Goal: Find specific page/section: Find specific page/section

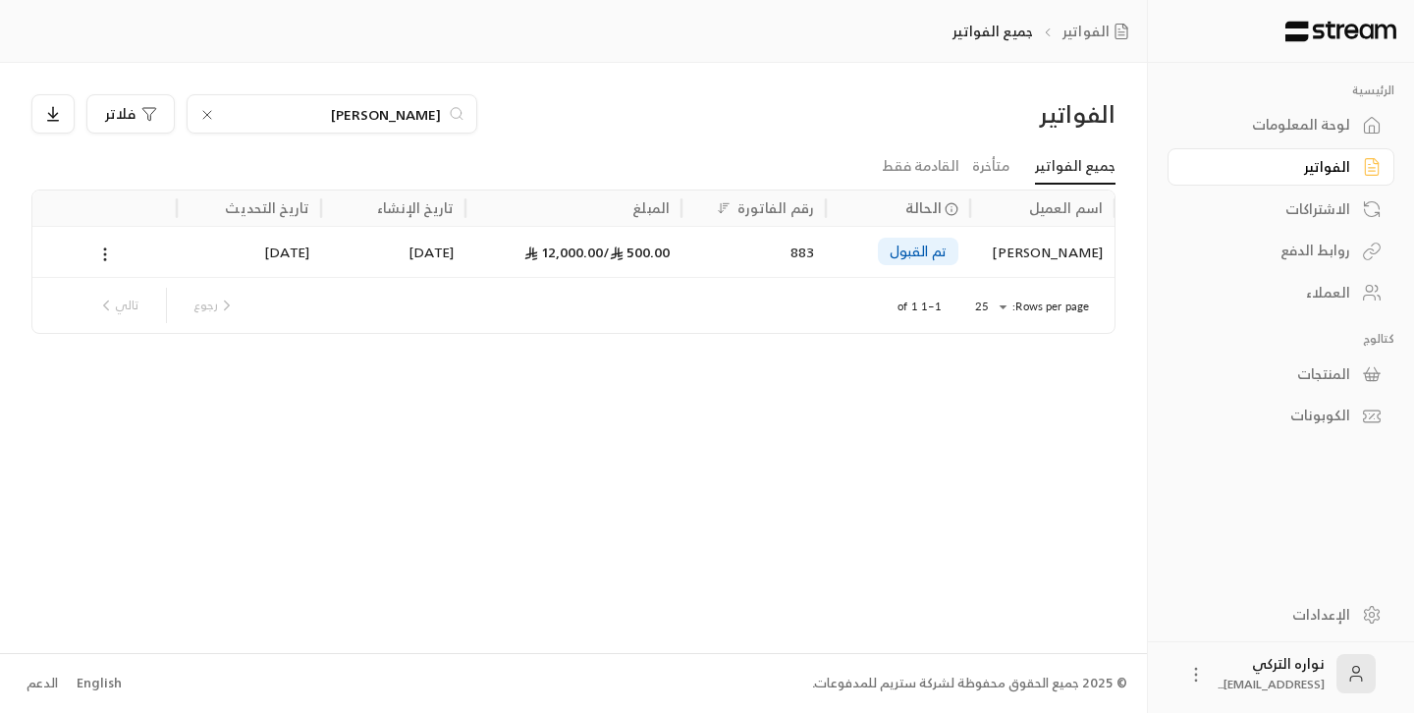
type input "[PERSON_NAME]"
click at [960, 243] on div "تم القبول" at bounding box center [898, 251] width 144 height 51
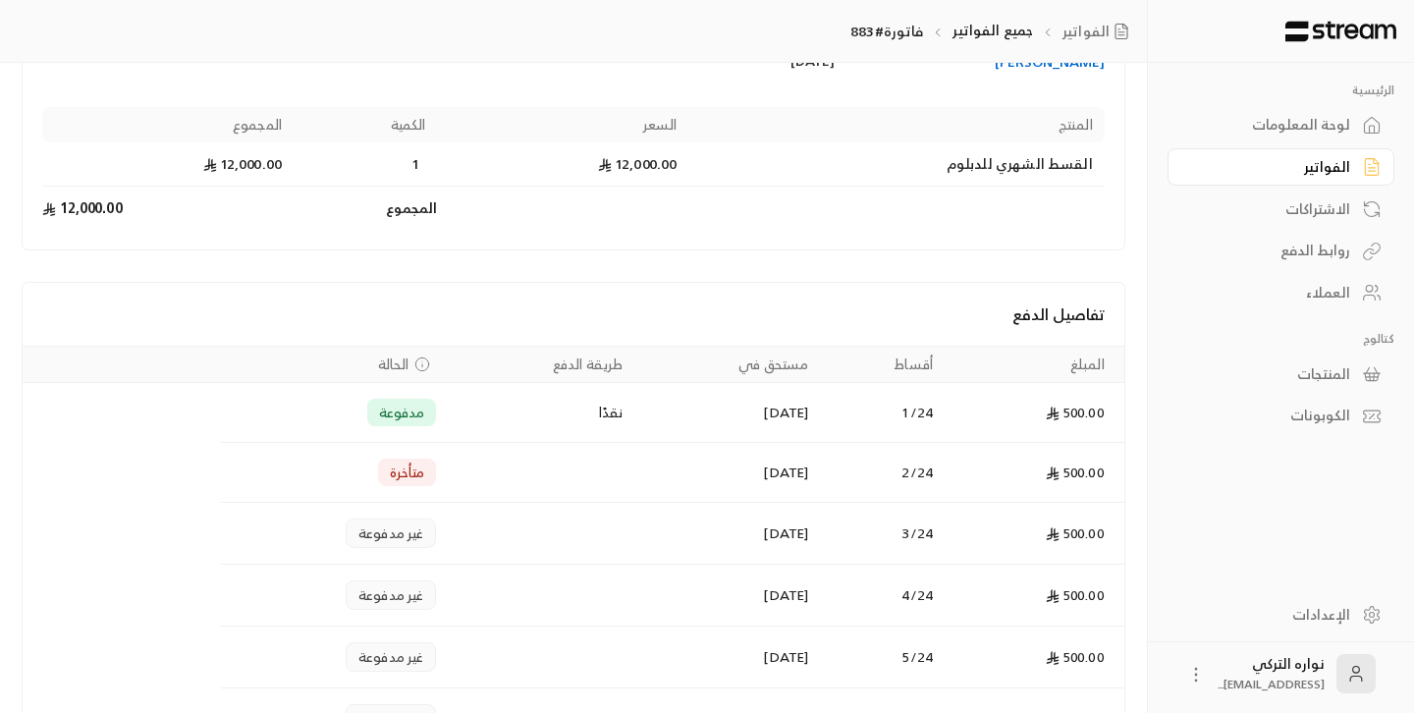
scroll to position [247, 0]
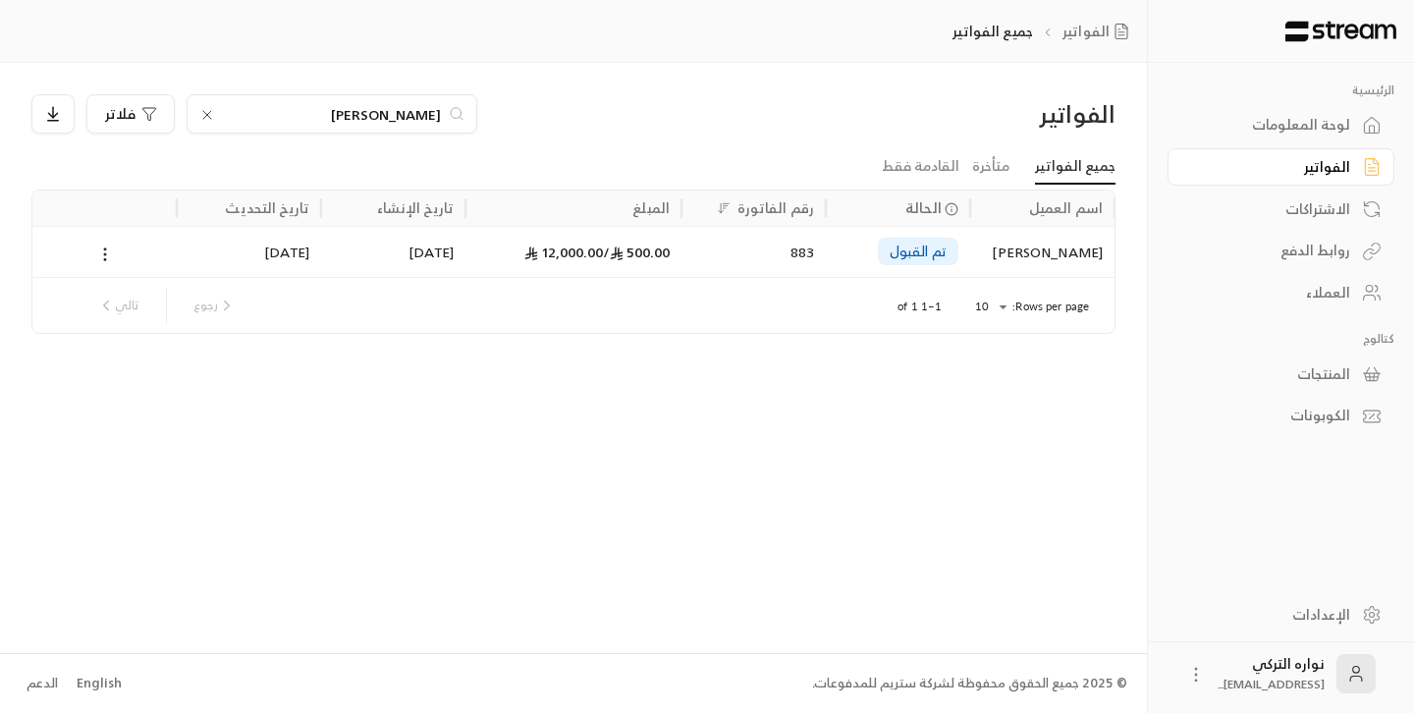
click at [203, 113] on icon at bounding box center [207, 115] width 16 height 16
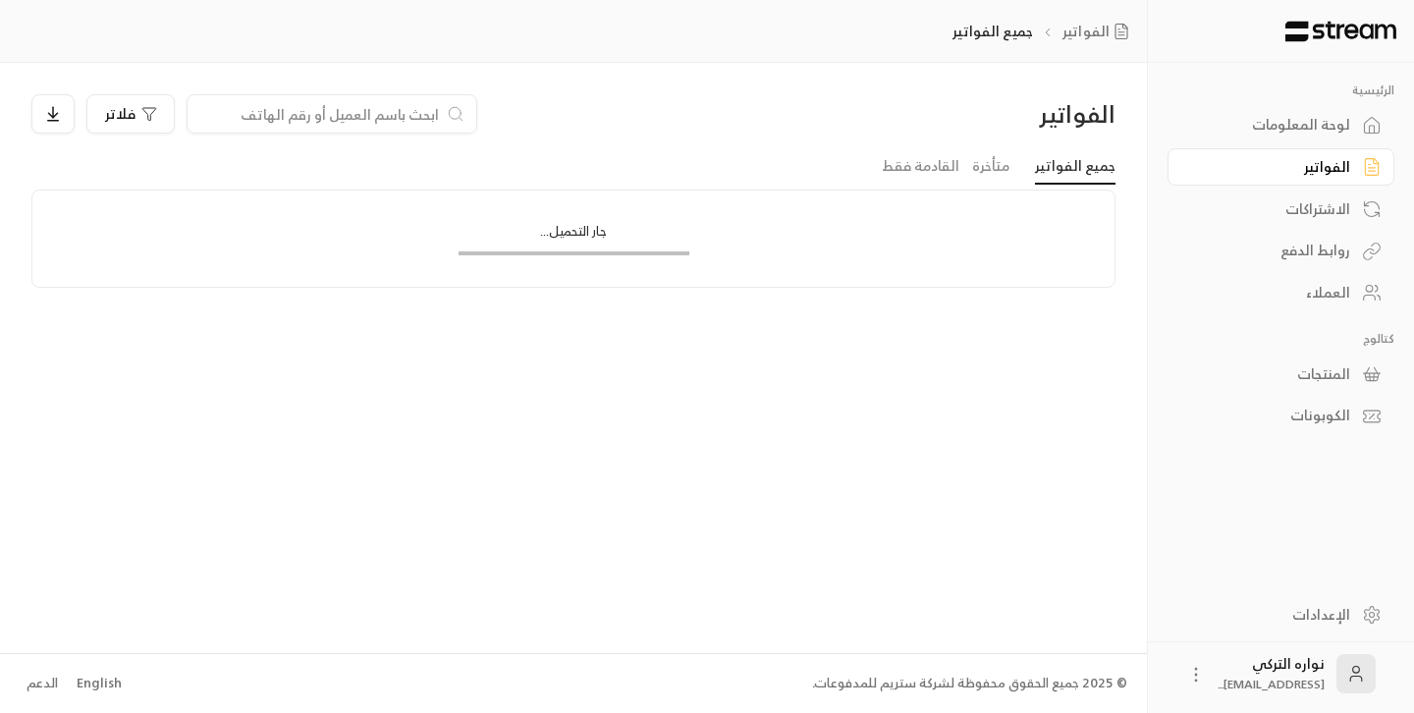
click at [277, 112] on input at bounding box center [319, 114] width 240 height 22
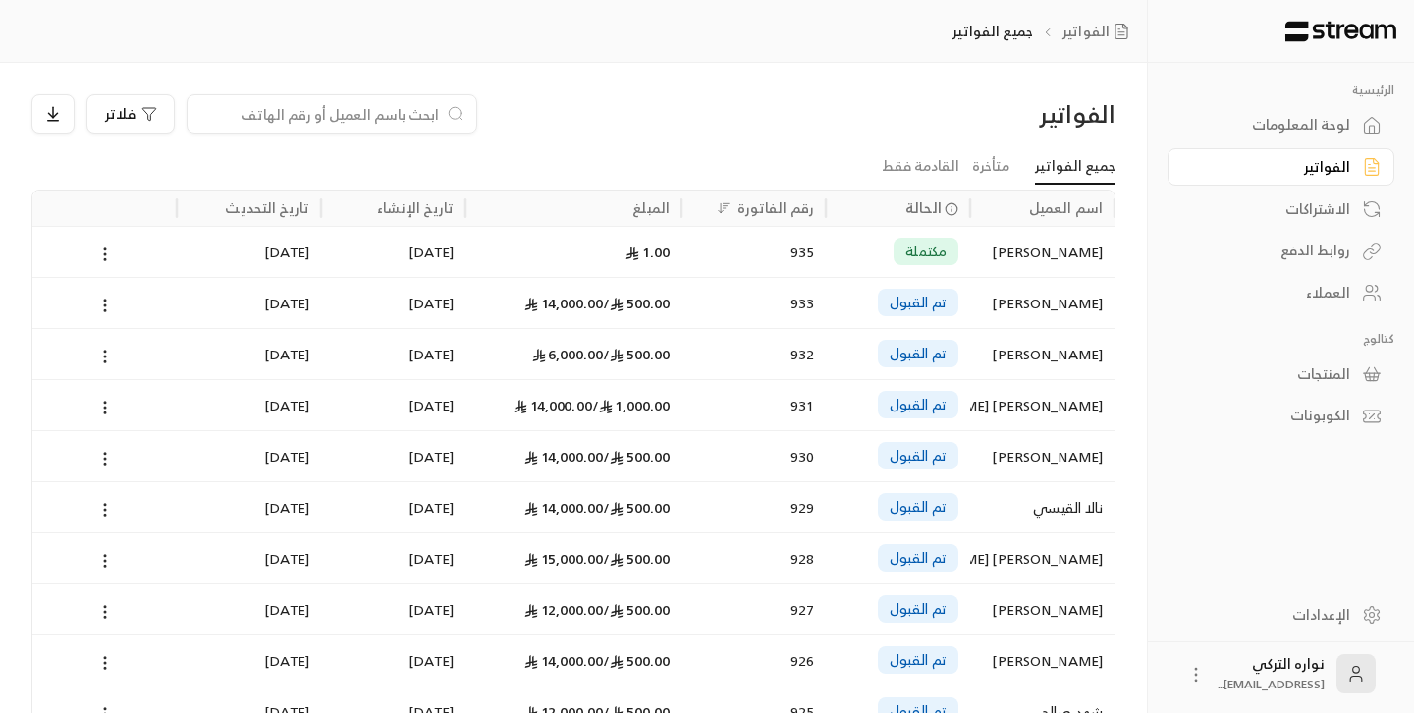
paste input "[PERSON_NAME] [PERSON_NAME]"
type input "[PERSON_NAME] [PERSON_NAME]"
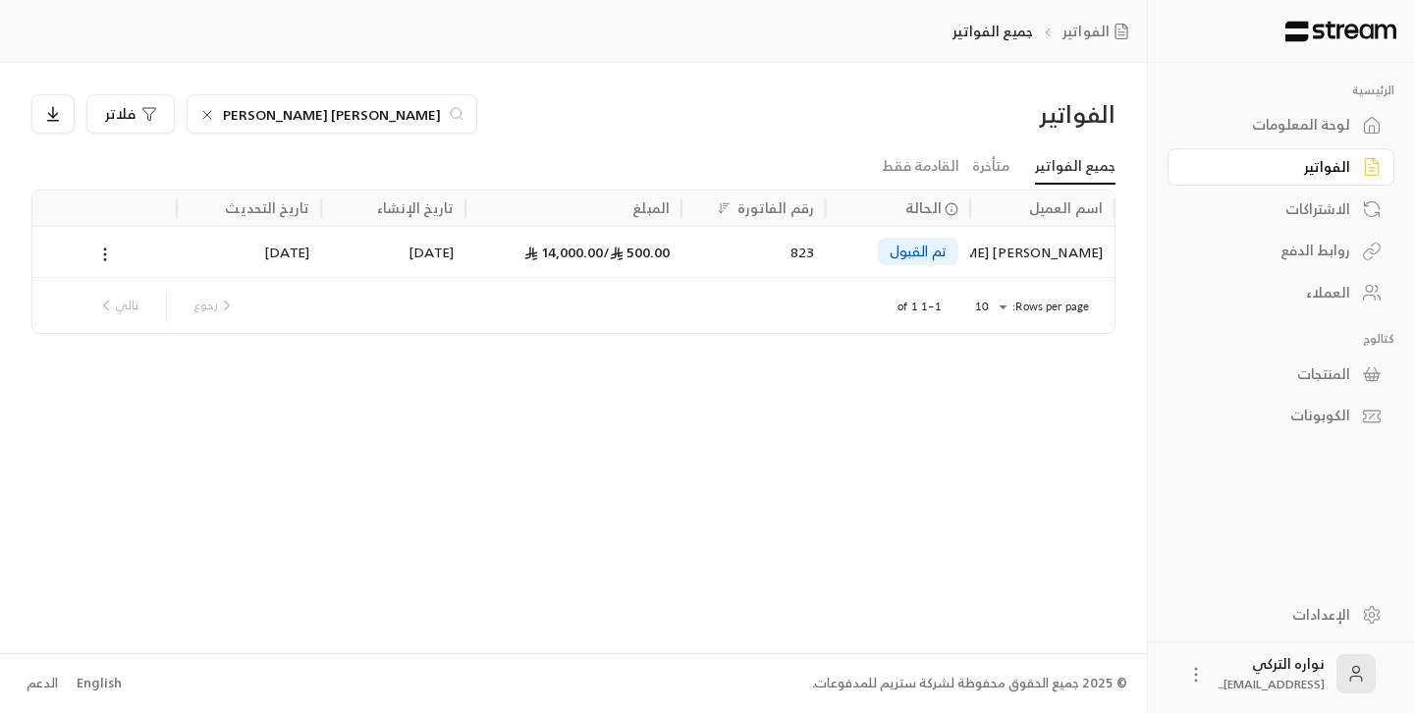
click at [932, 265] on div "تم القبول" at bounding box center [898, 252] width 121 height 50
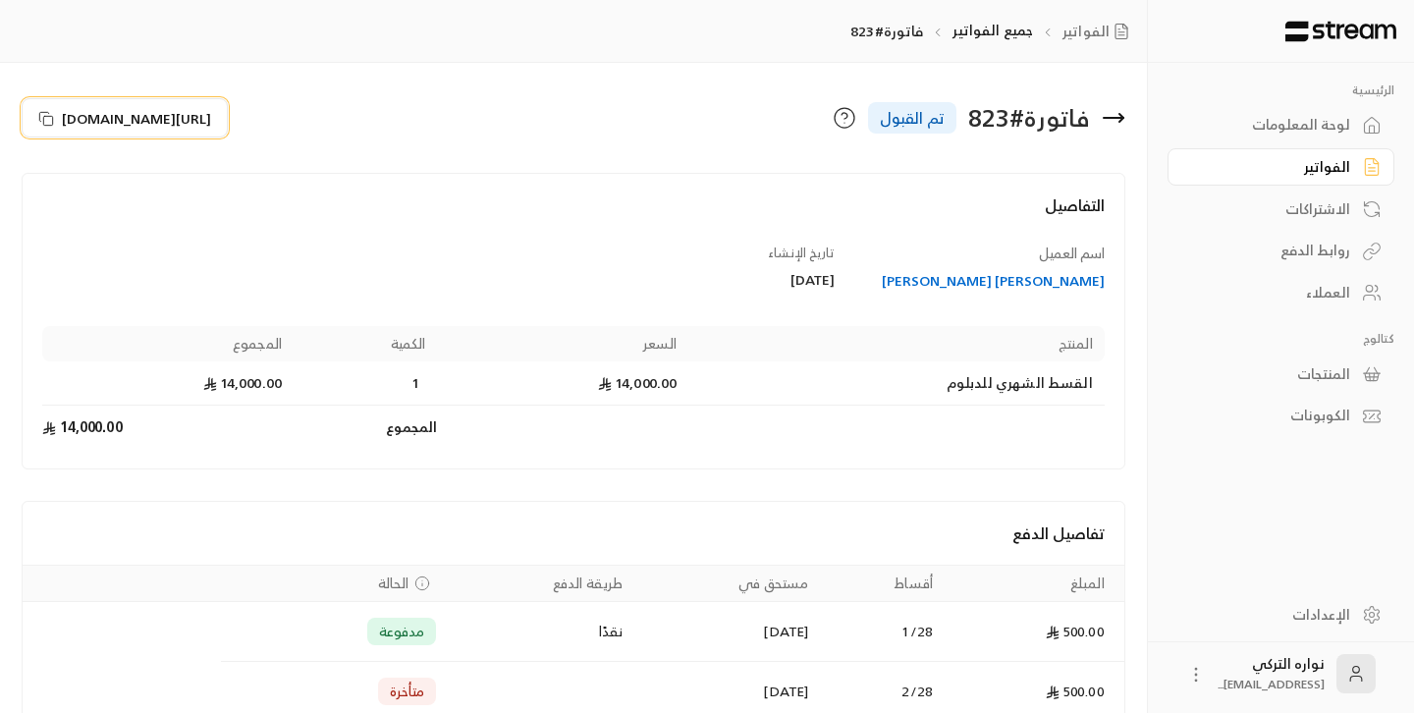
click at [51, 118] on icon at bounding box center [46, 119] width 16 height 16
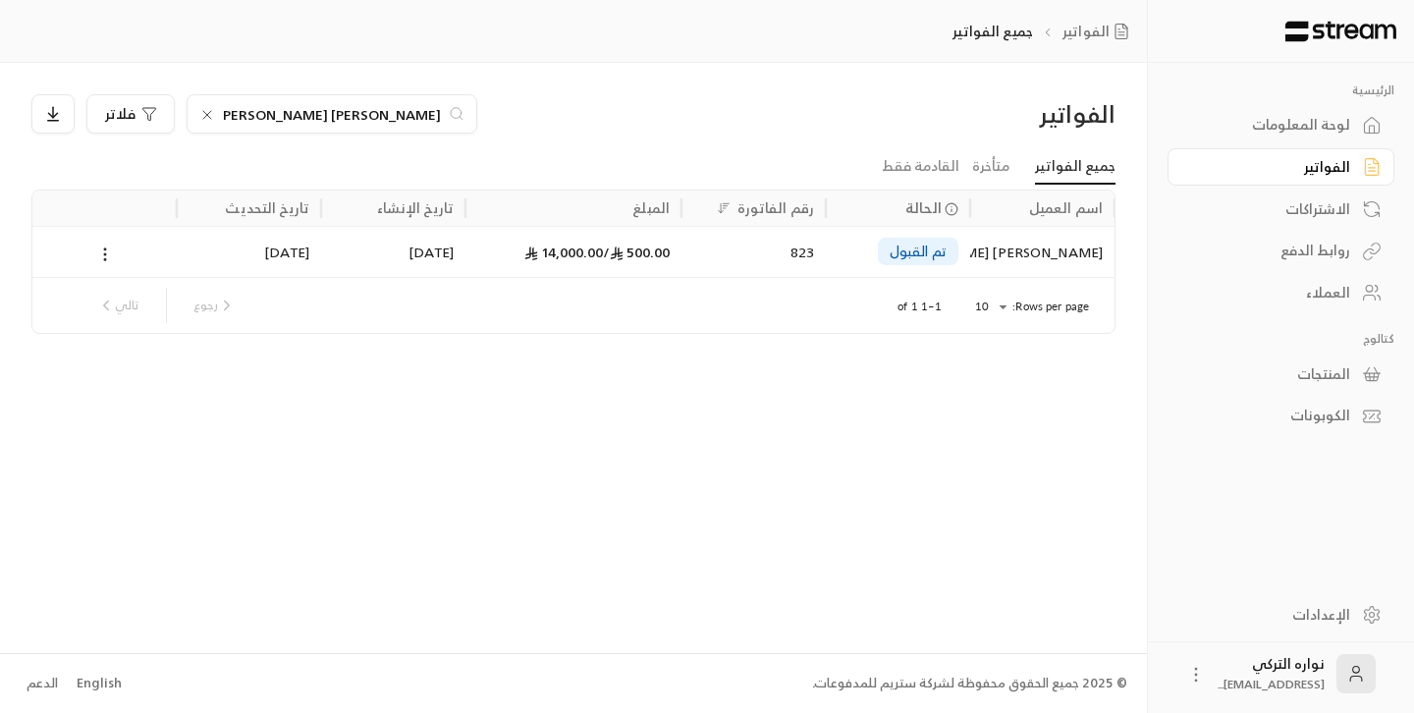
click at [208, 108] on icon at bounding box center [207, 115] width 16 height 16
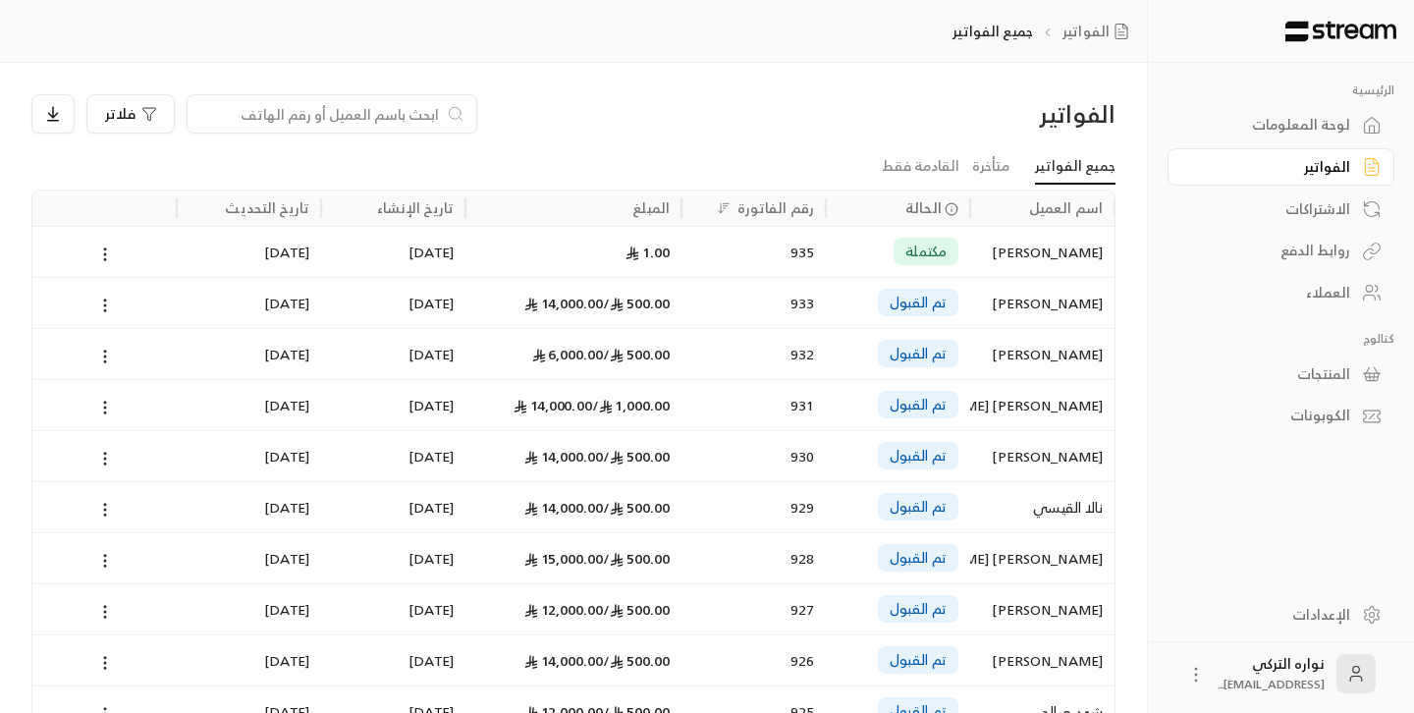
click at [413, 114] on input at bounding box center [319, 114] width 240 height 22
paste input "[PERSON_NAME]"
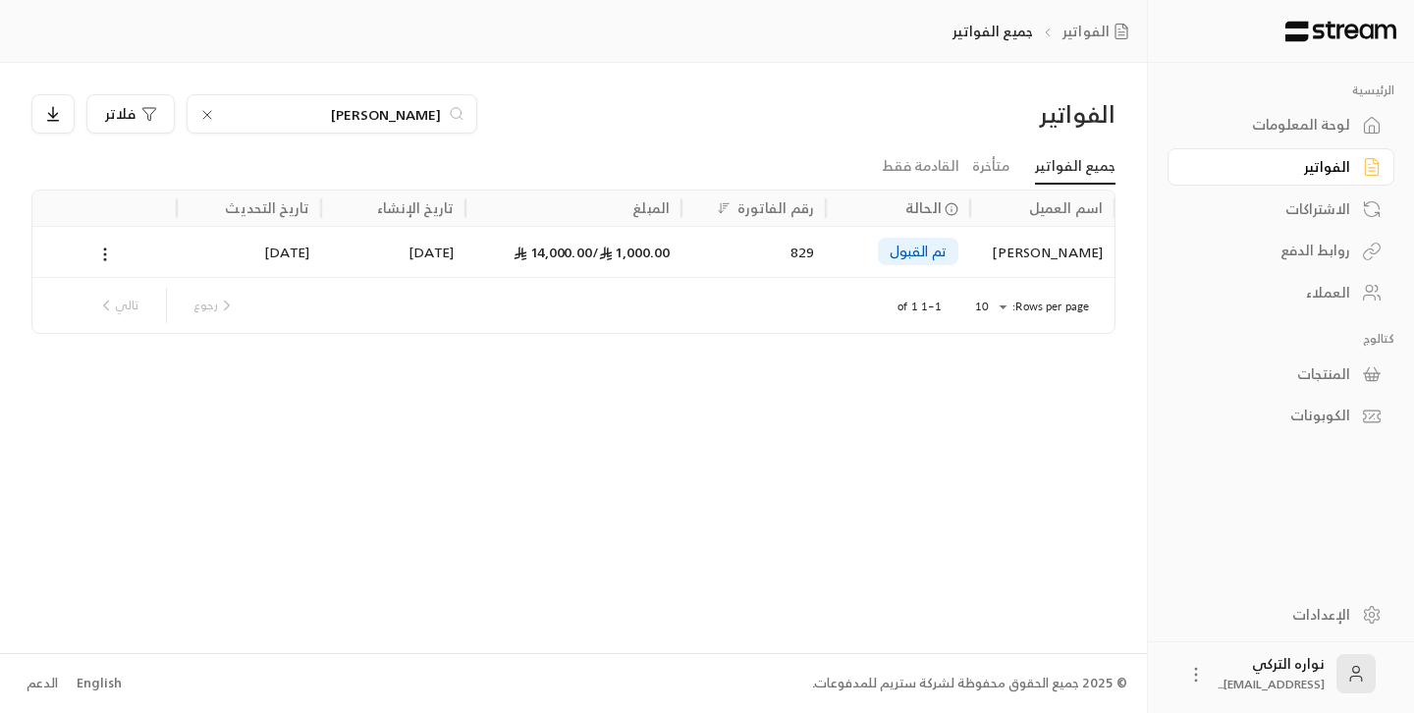
type input "[PERSON_NAME]"
click at [1036, 260] on div "[PERSON_NAME]" at bounding box center [1042, 252] width 121 height 50
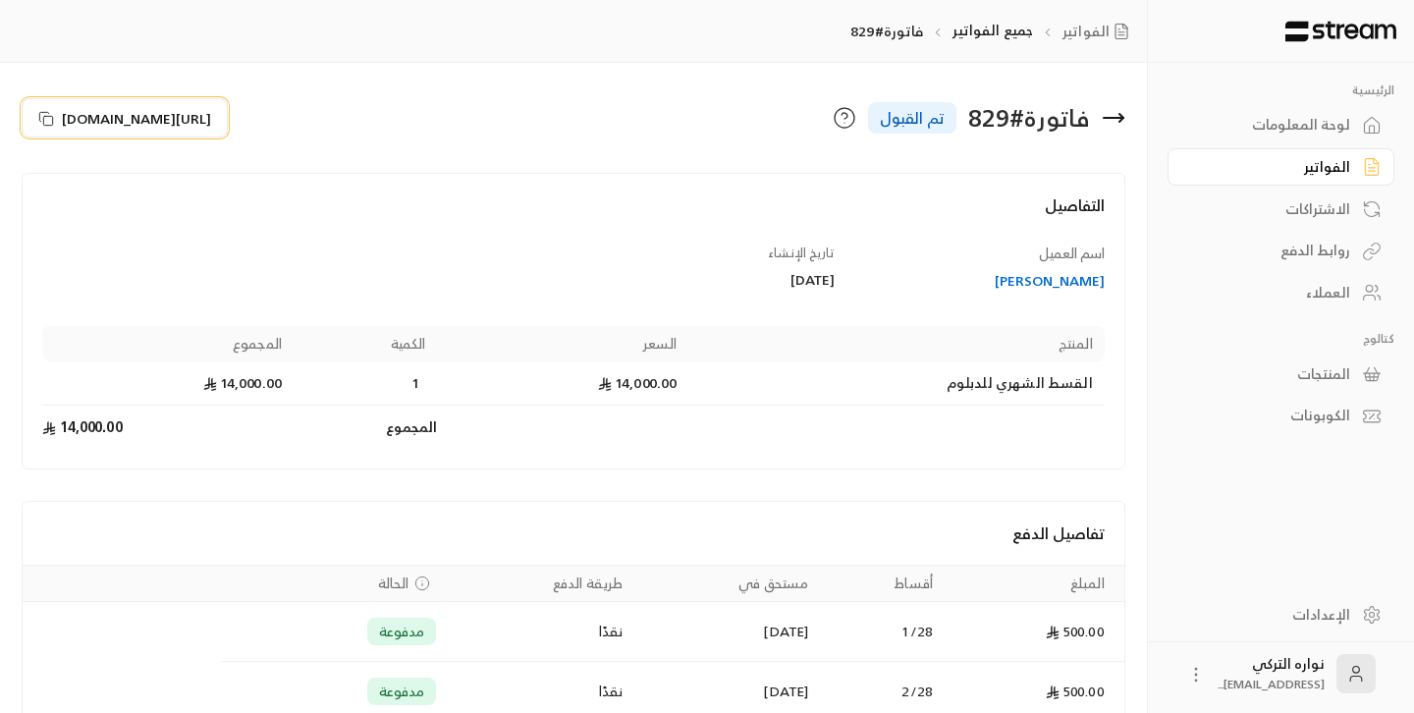
click at [46, 118] on icon at bounding box center [46, 119] width 16 height 16
click at [42, 121] on icon at bounding box center [46, 119] width 16 height 16
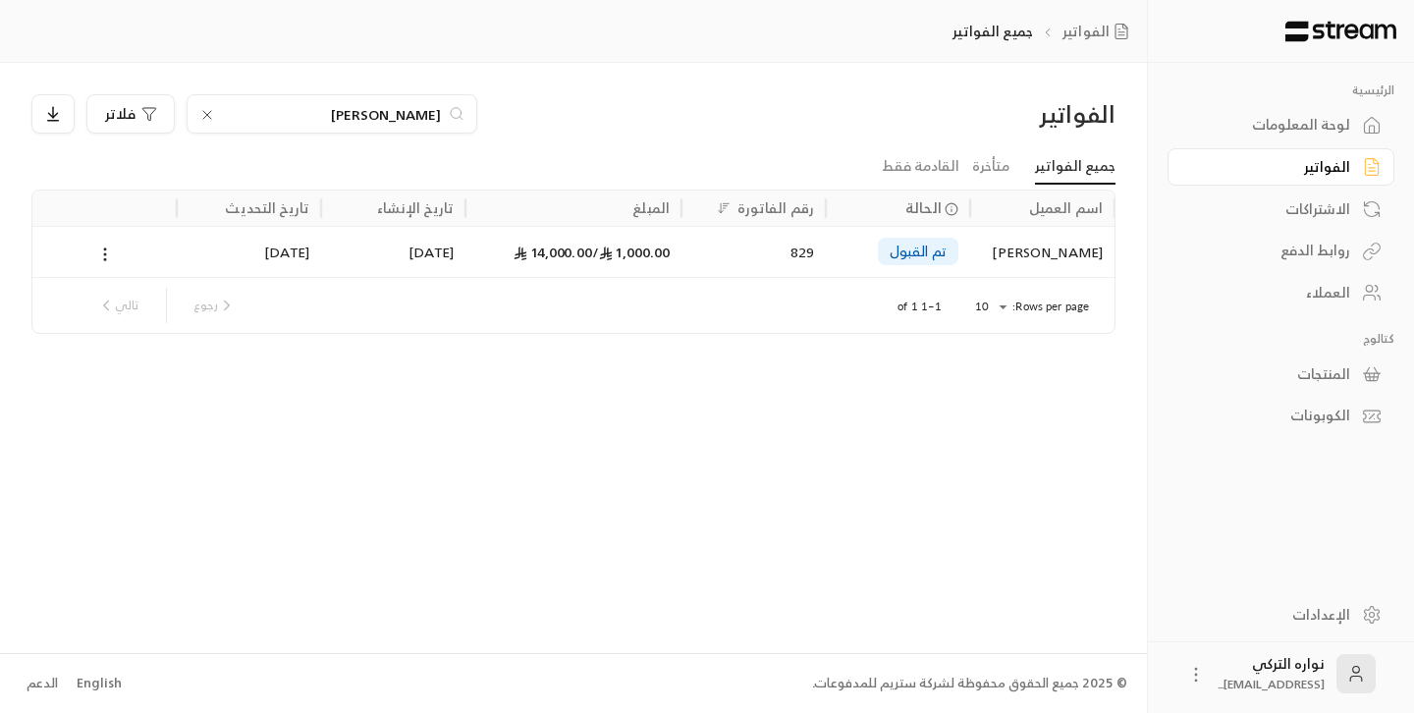
click at [207, 118] on icon at bounding box center [207, 115] width 16 height 16
click at [334, 119] on input at bounding box center [319, 114] width 240 height 22
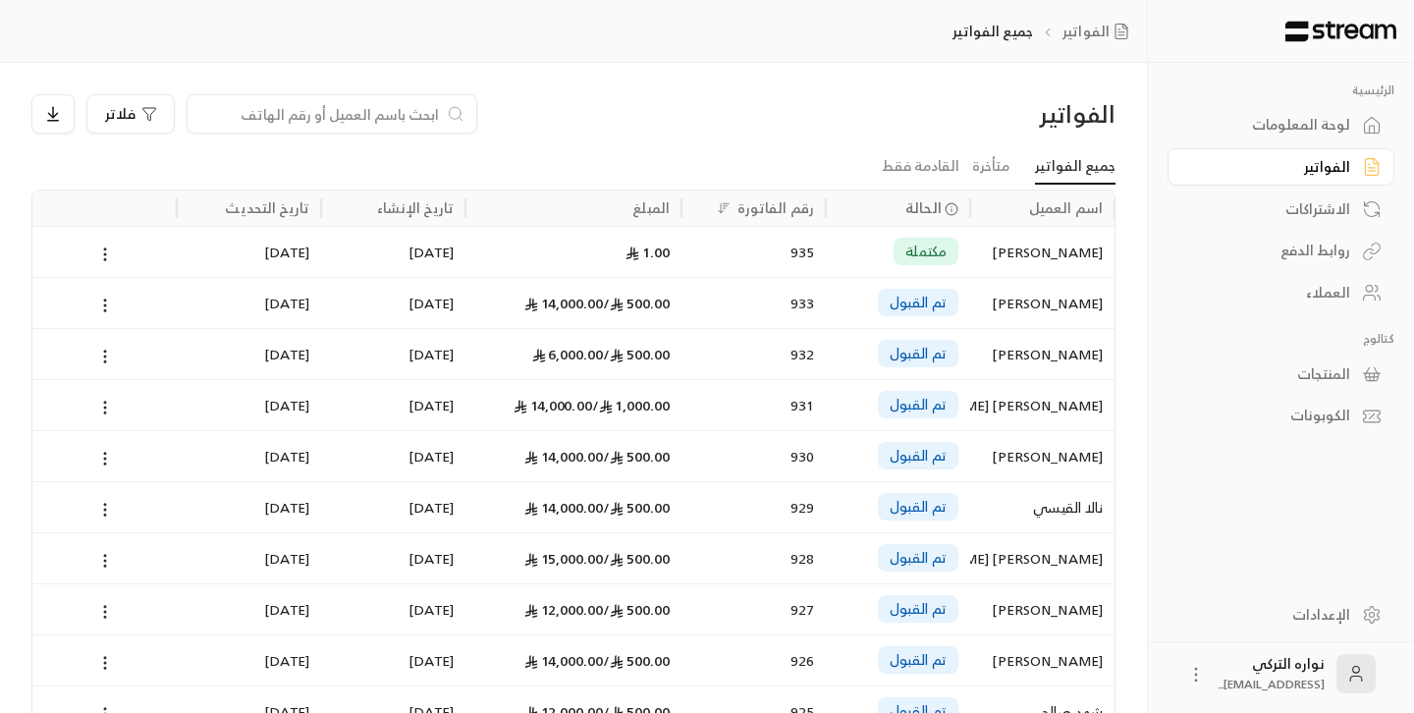
paste input "[PERSON_NAME]"
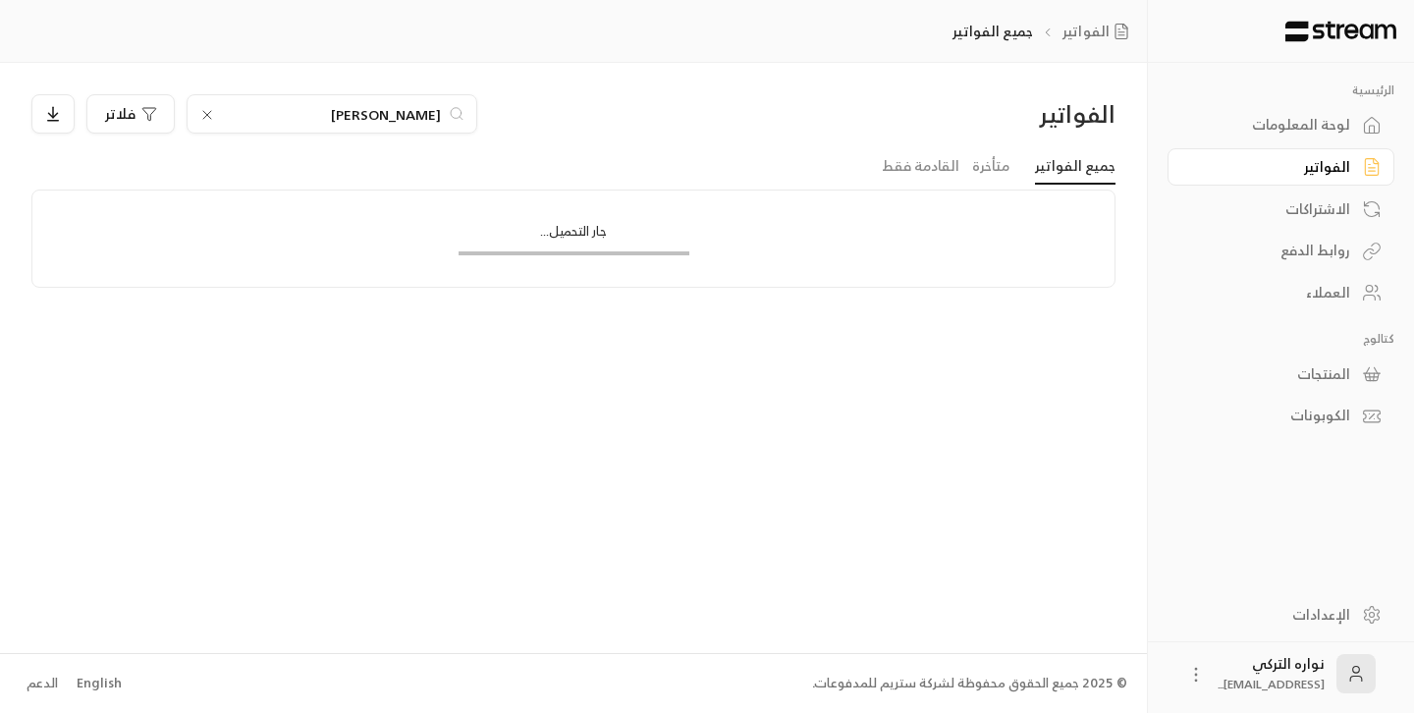
type input "[PERSON_NAME]"
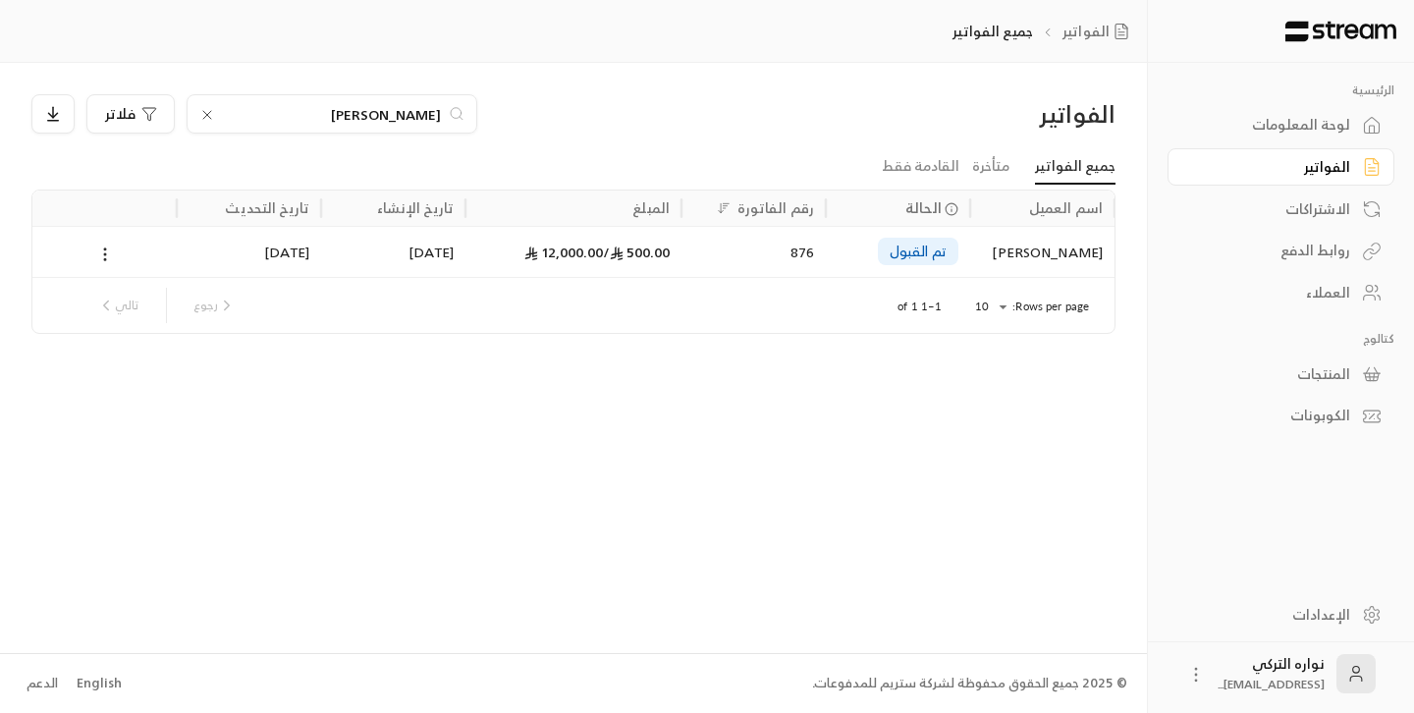
click at [854, 248] on div "تم القبول" at bounding box center [898, 252] width 121 height 50
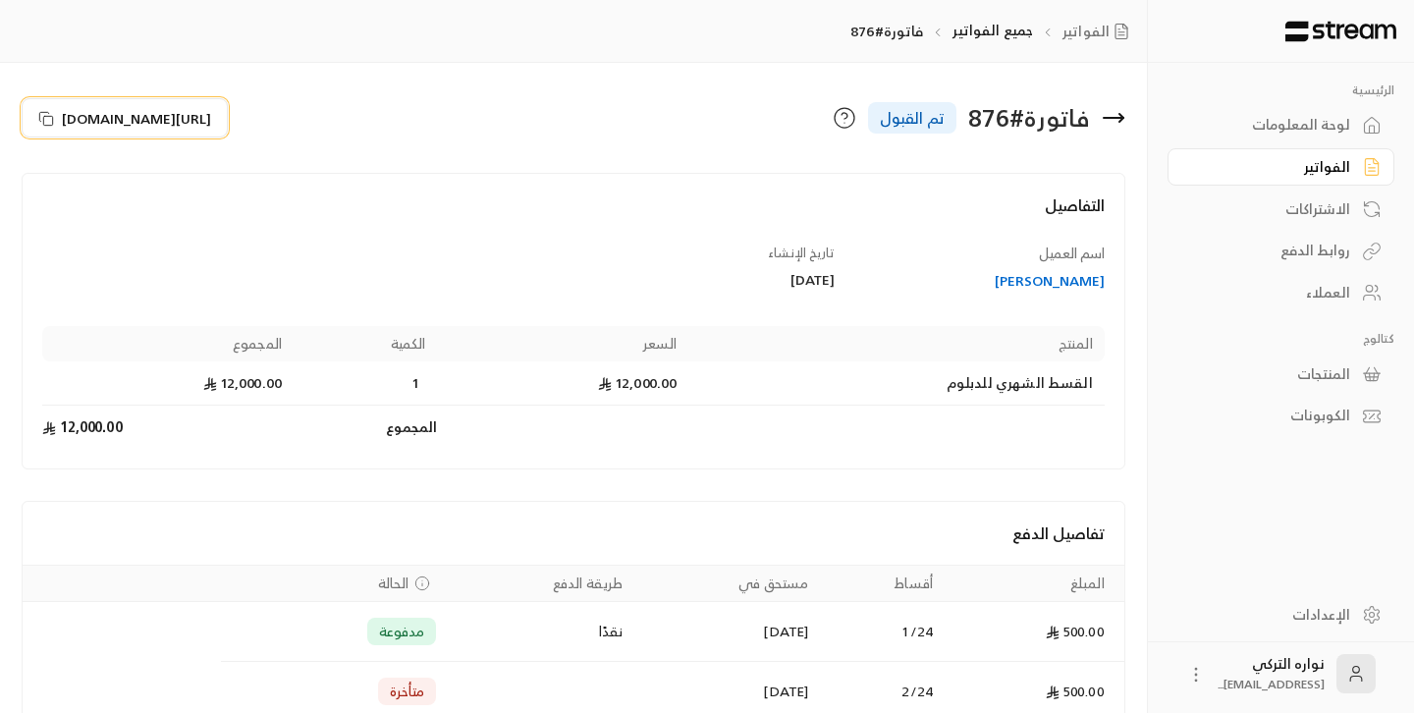
click at [50, 114] on icon at bounding box center [46, 119] width 16 height 16
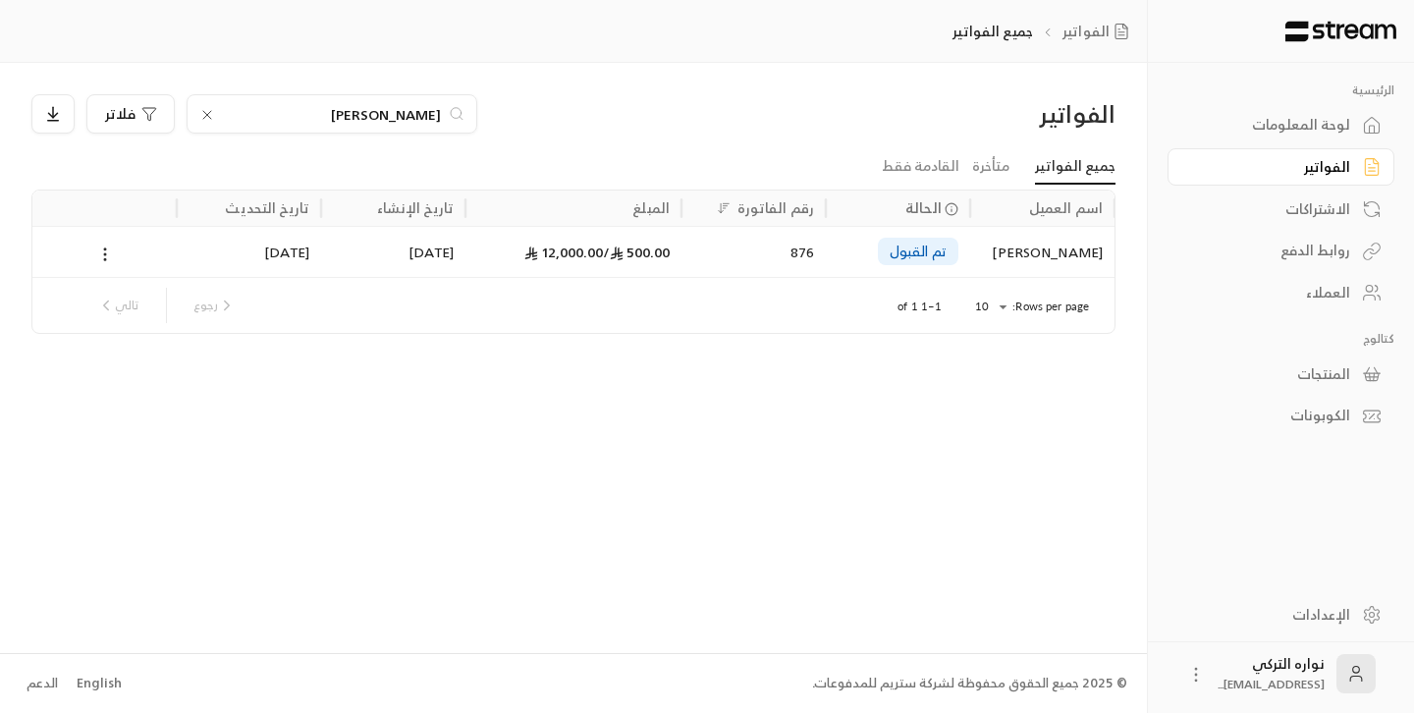
click at [209, 114] on icon at bounding box center [207, 115] width 16 height 16
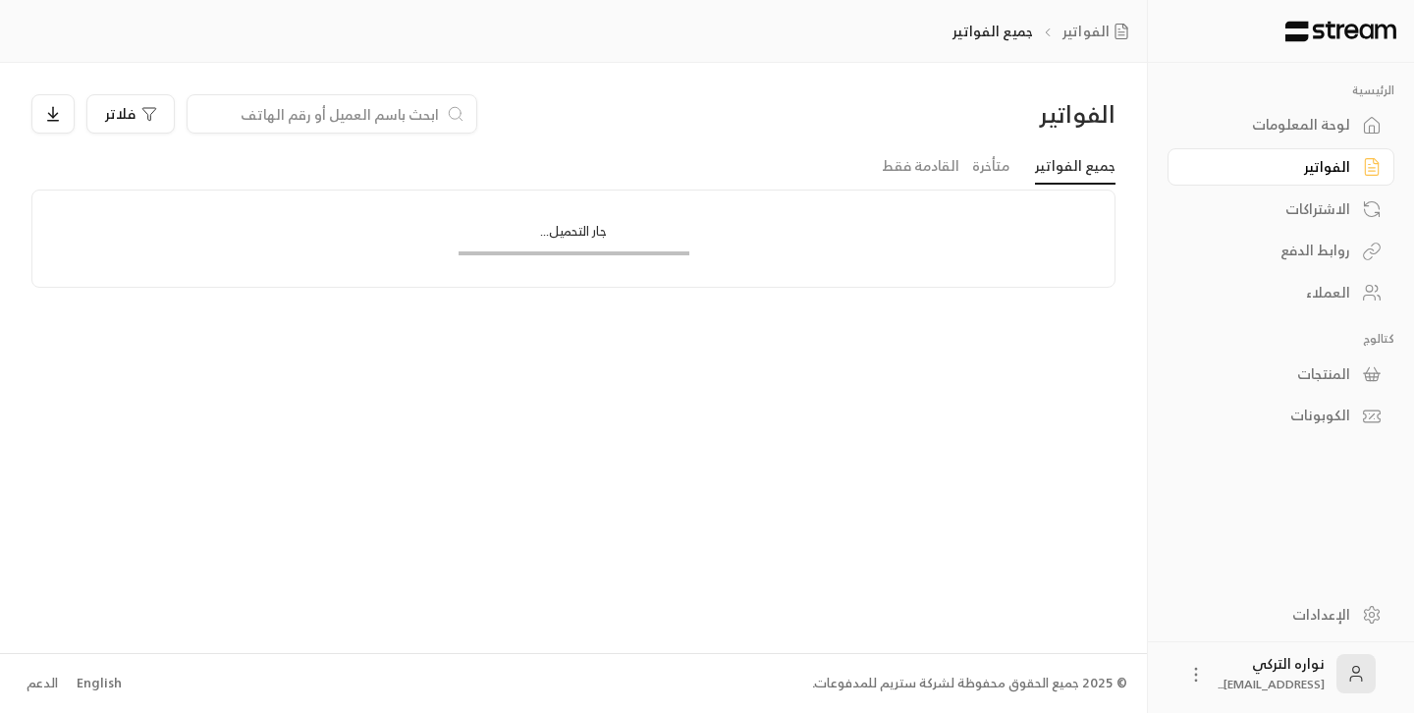
click at [366, 116] on input at bounding box center [319, 114] width 240 height 22
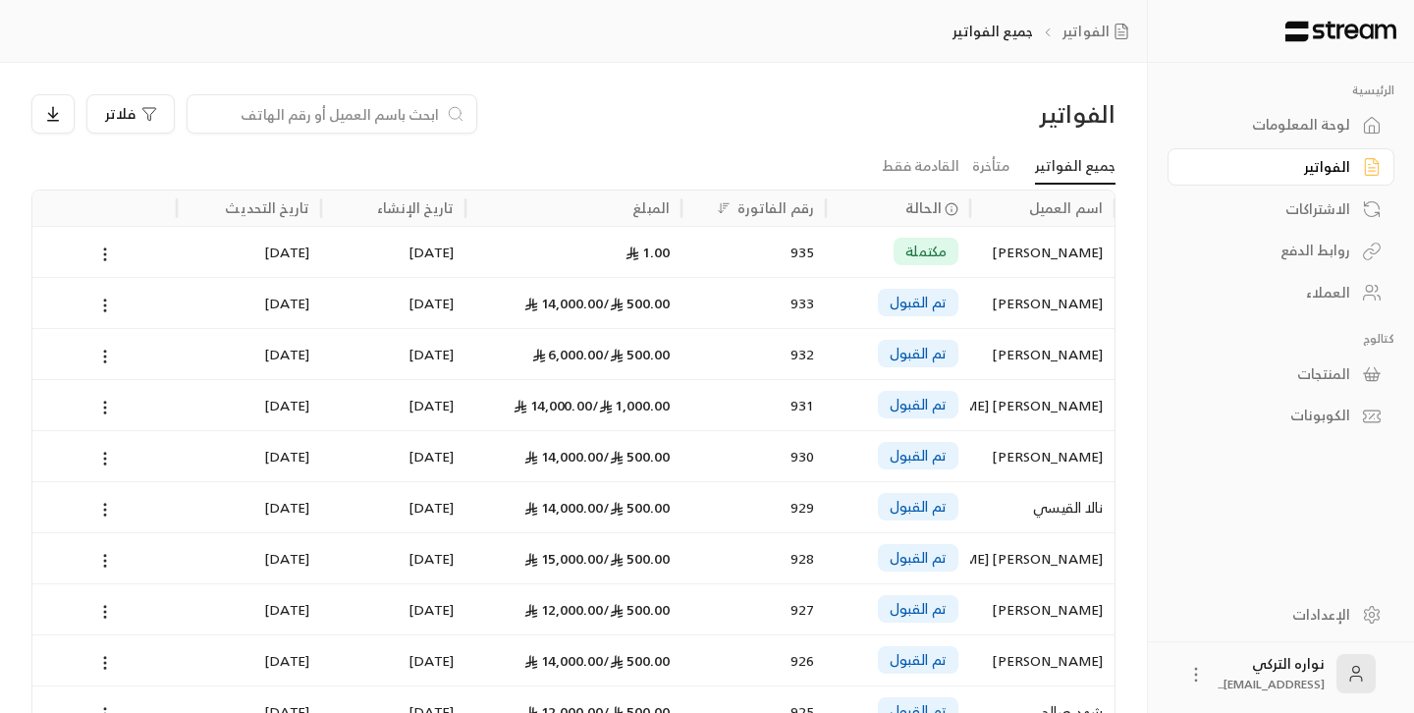
paste input "علي [PERSON_NAME] [PERSON_NAME]"
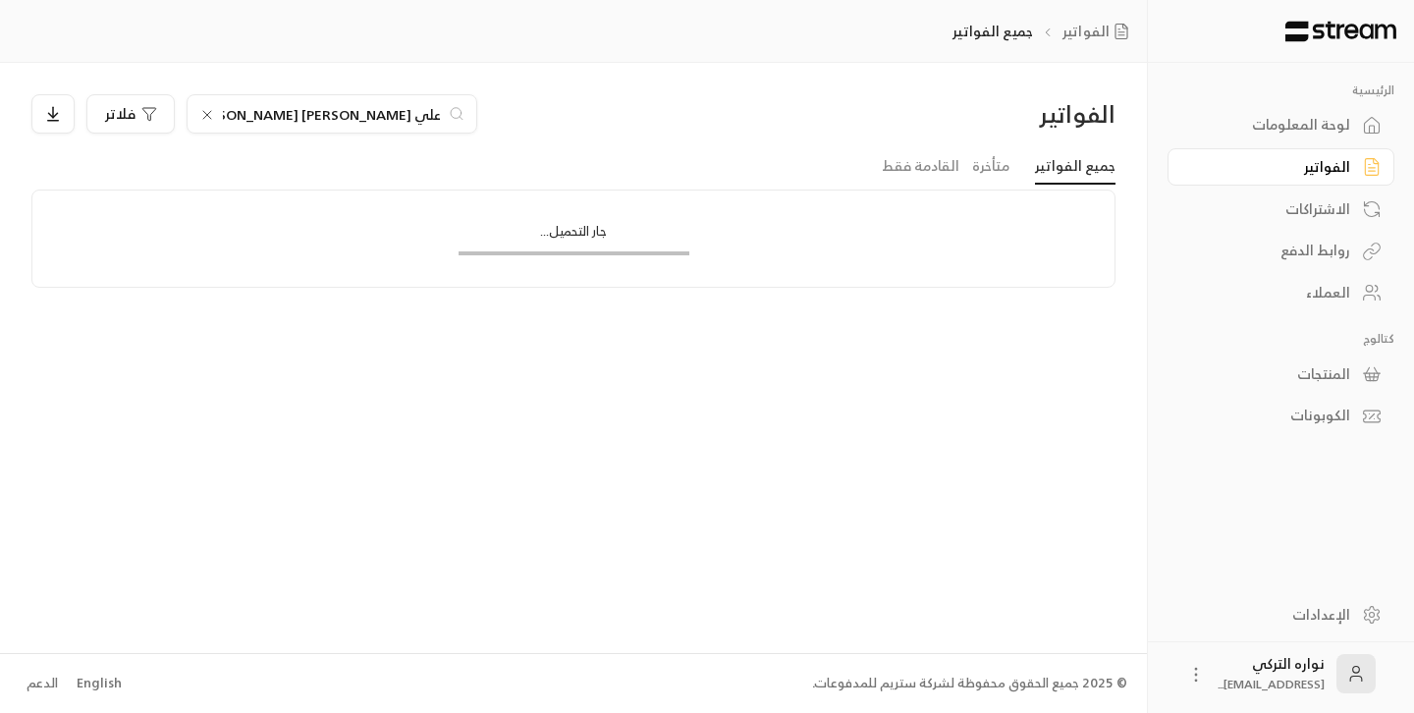
type input "علي [PERSON_NAME] [PERSON_NAME]"
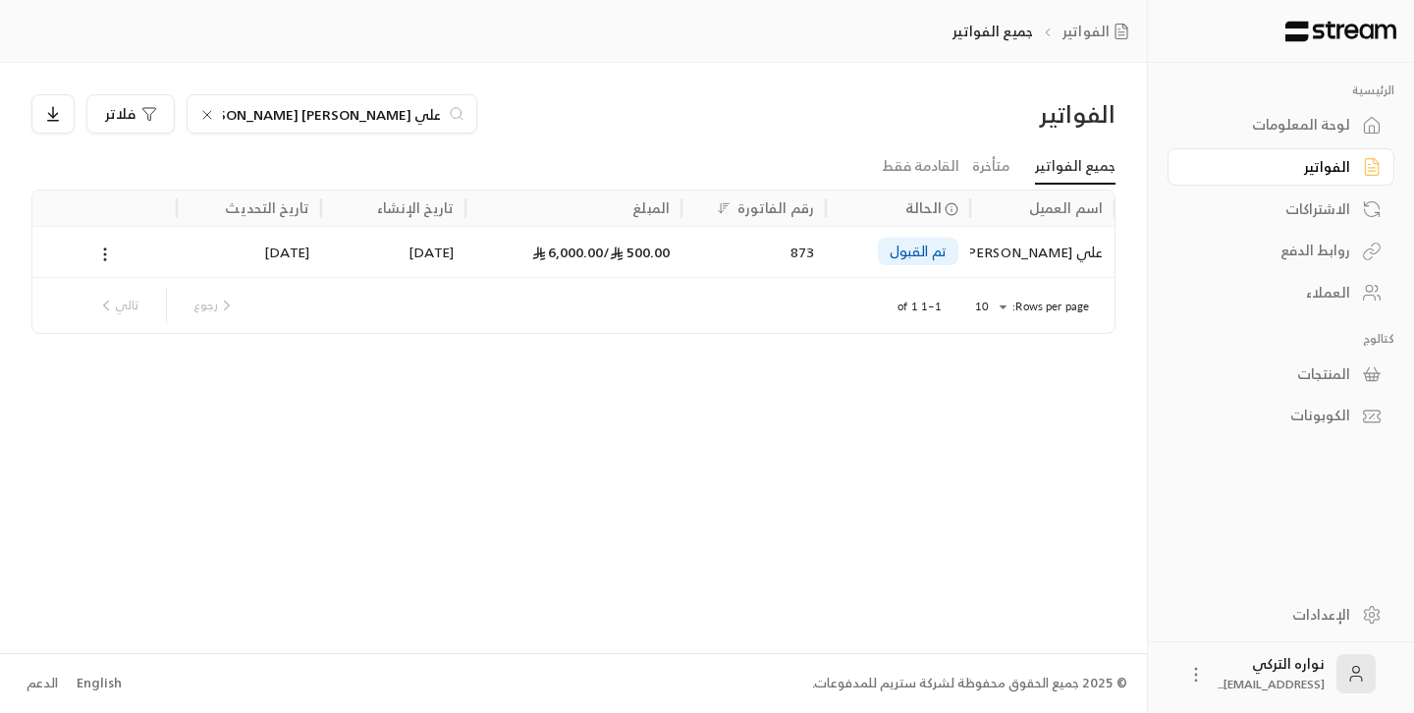
click at [982, 244] on div "علي [PERSON_NAME] [PERSON_NAME]" at bounding box center [1042, 252] width 121 height 50
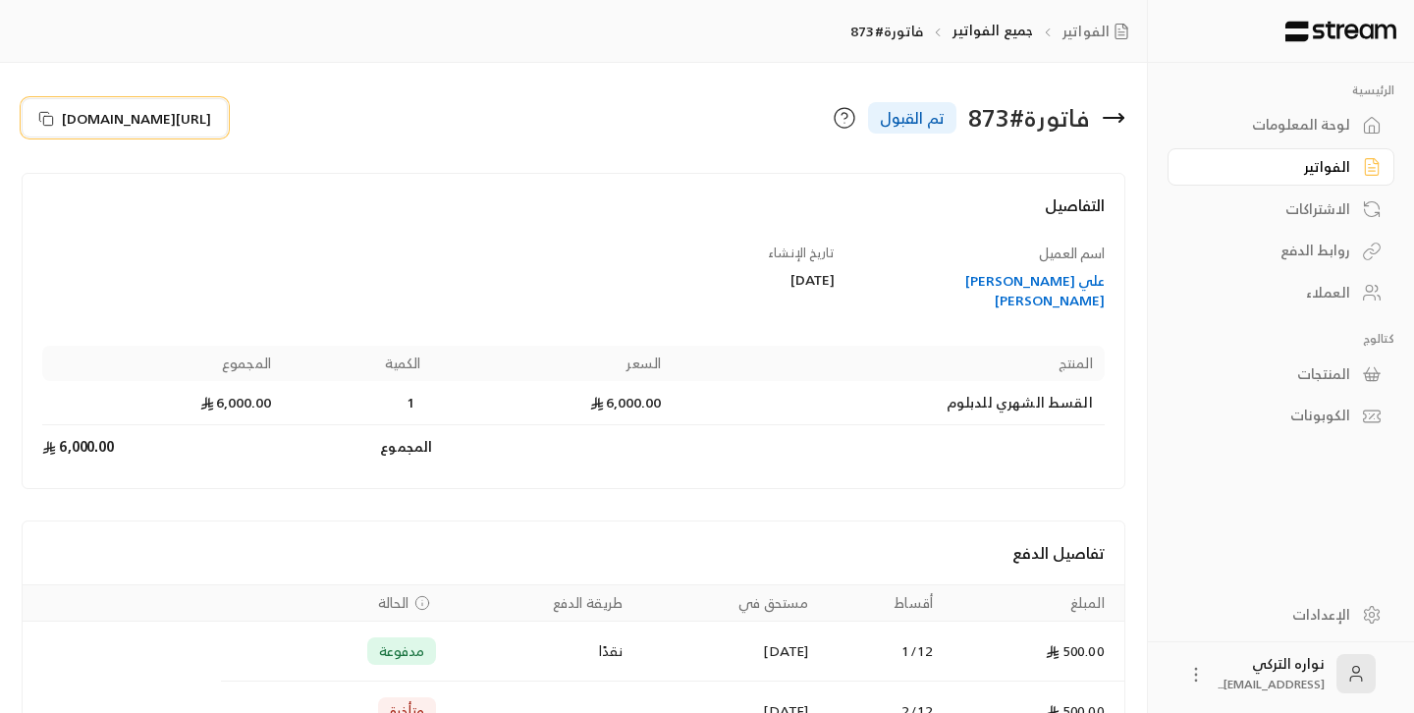
click at [45, 114] on icon at bounding box center [46, 119] width 16 height 16
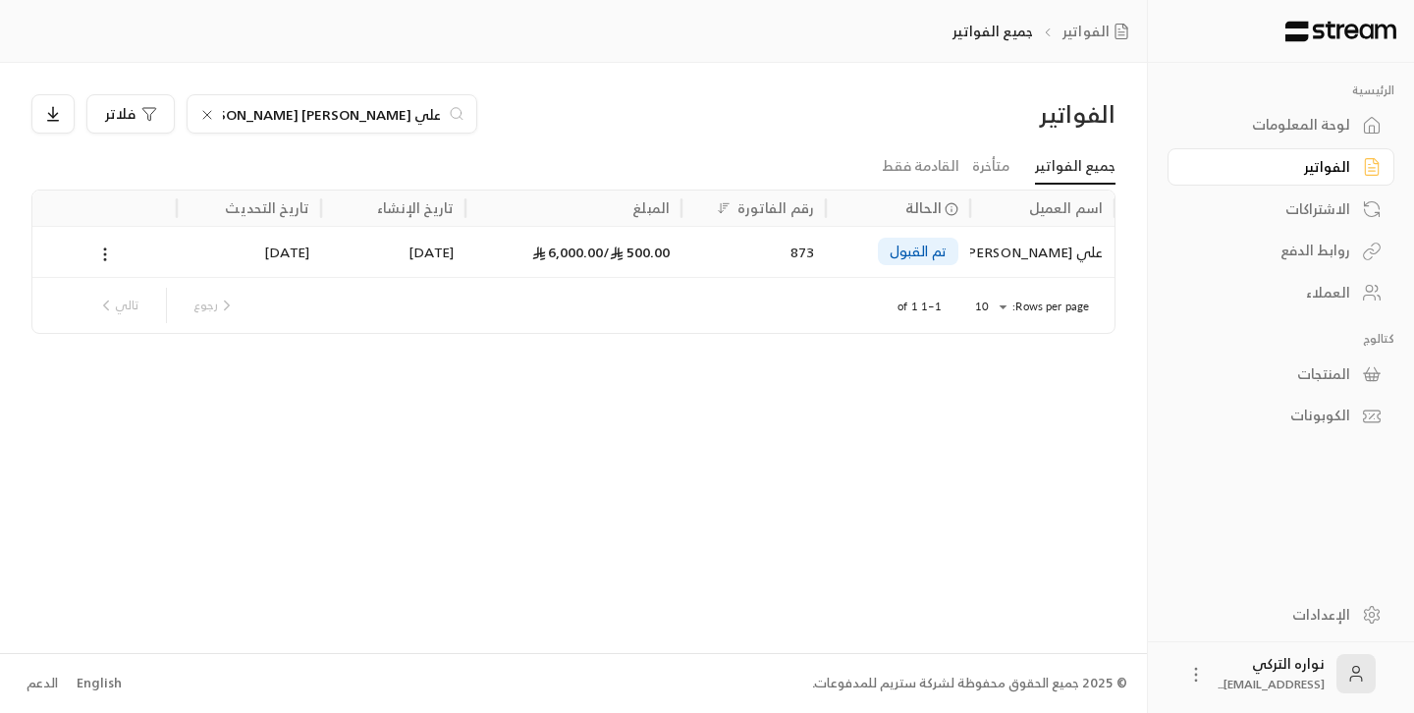
click at [204, 117] on icon at bounding box center [207, 115] width 8 height 8
click at [341, 118] on input at bounding box center [319, 114] width 240 height 22
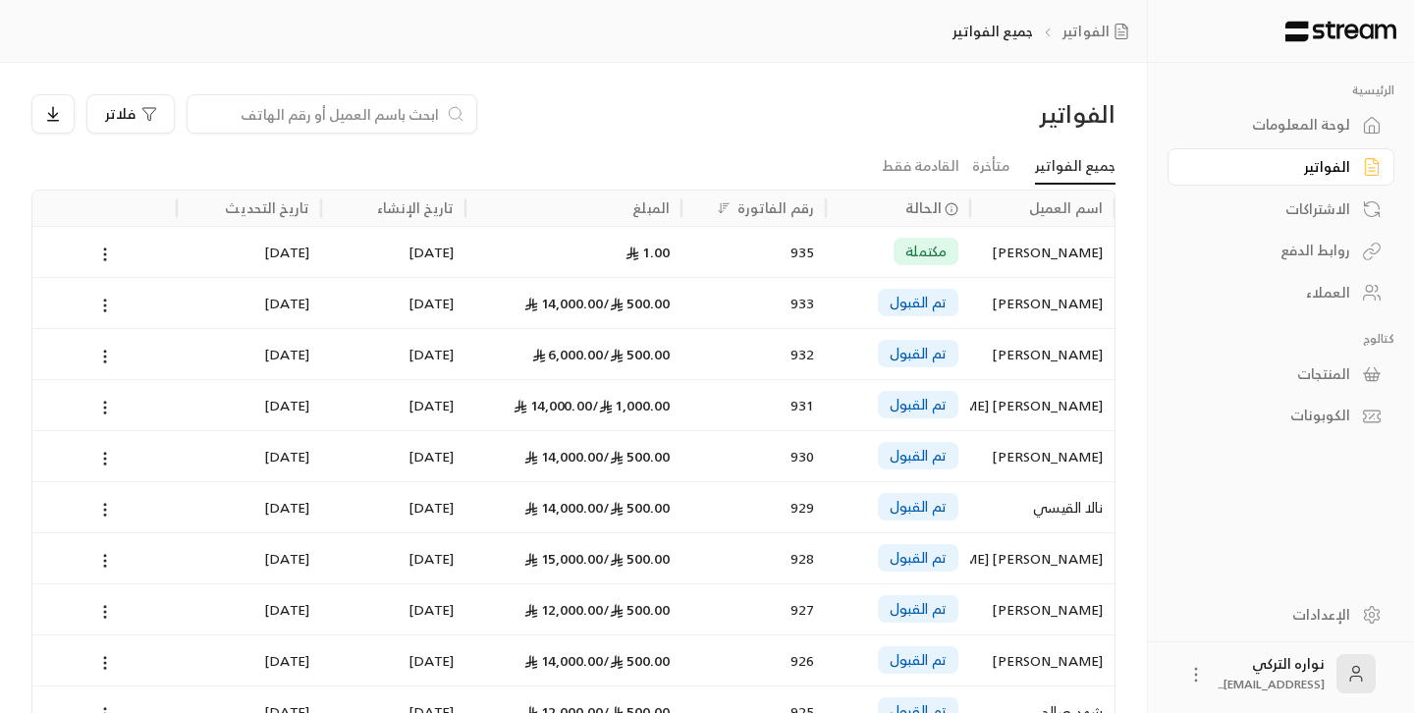
paste input "كلثوم عتوز"
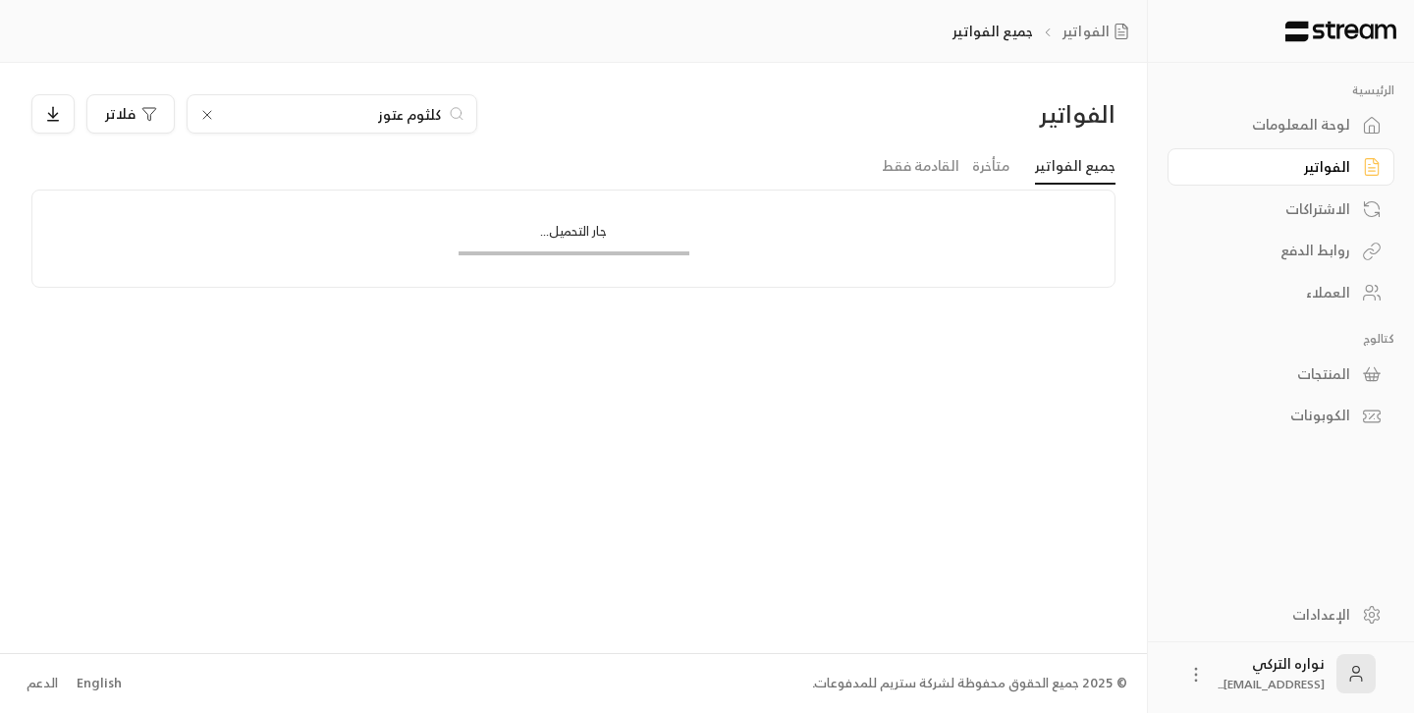
type input "كلثوم عتوز"
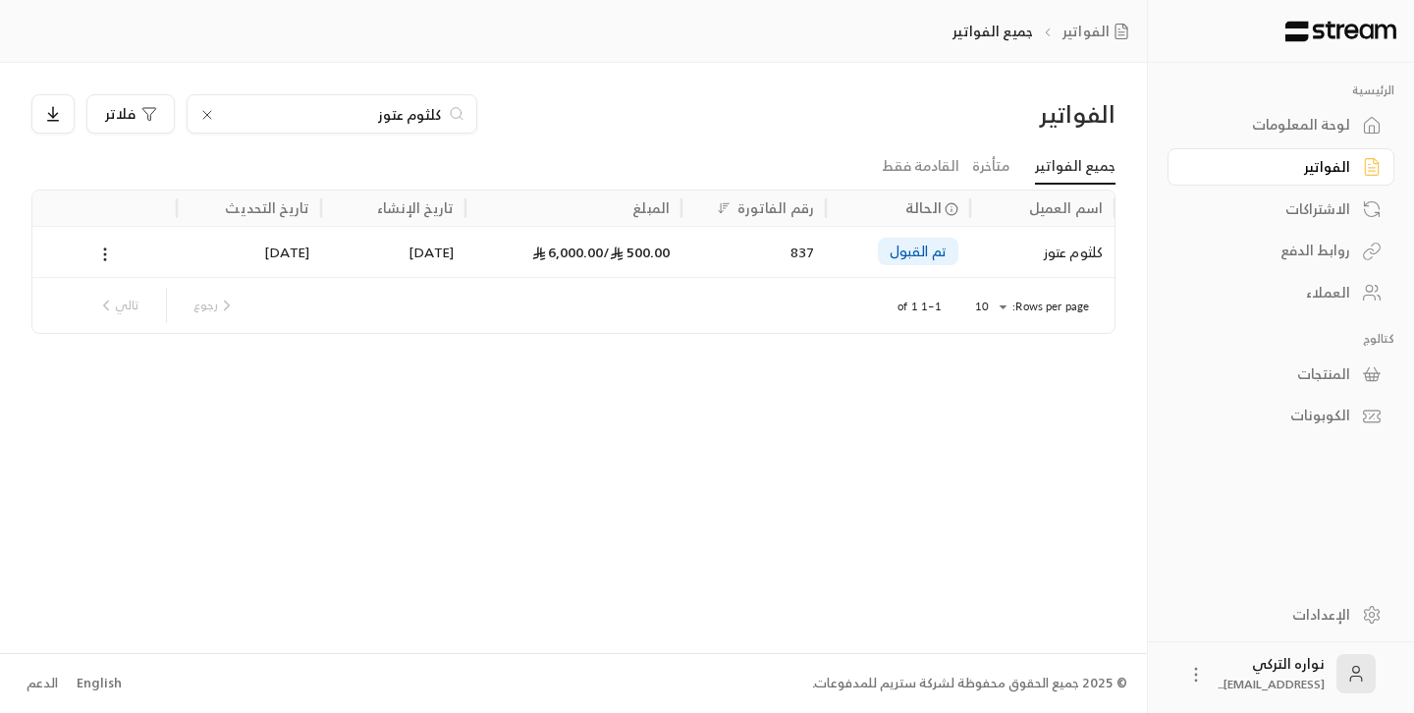
click at [937, 253] on span "تم القبول" at bounding box center [918, 252] width 57 height 20
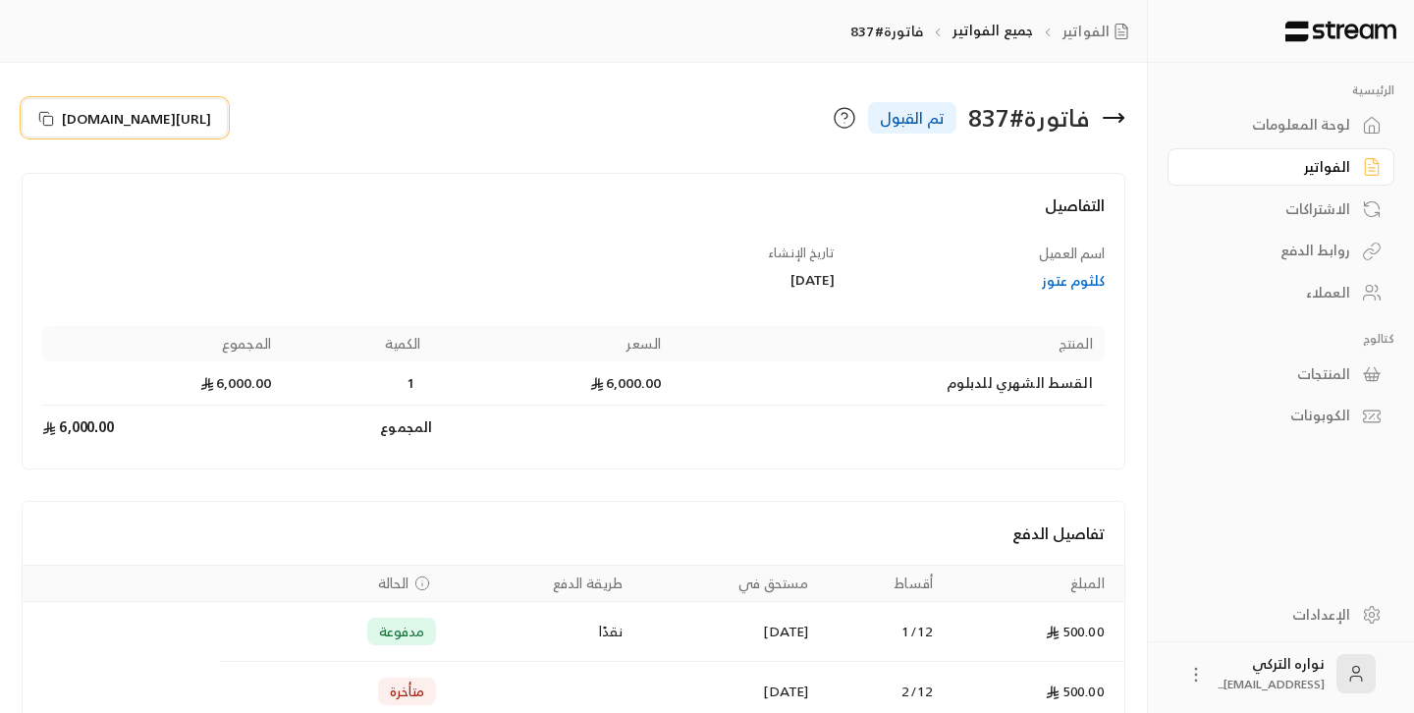
click at [50, 111] on icon at bounding box center [46, 119] width 16 height 16
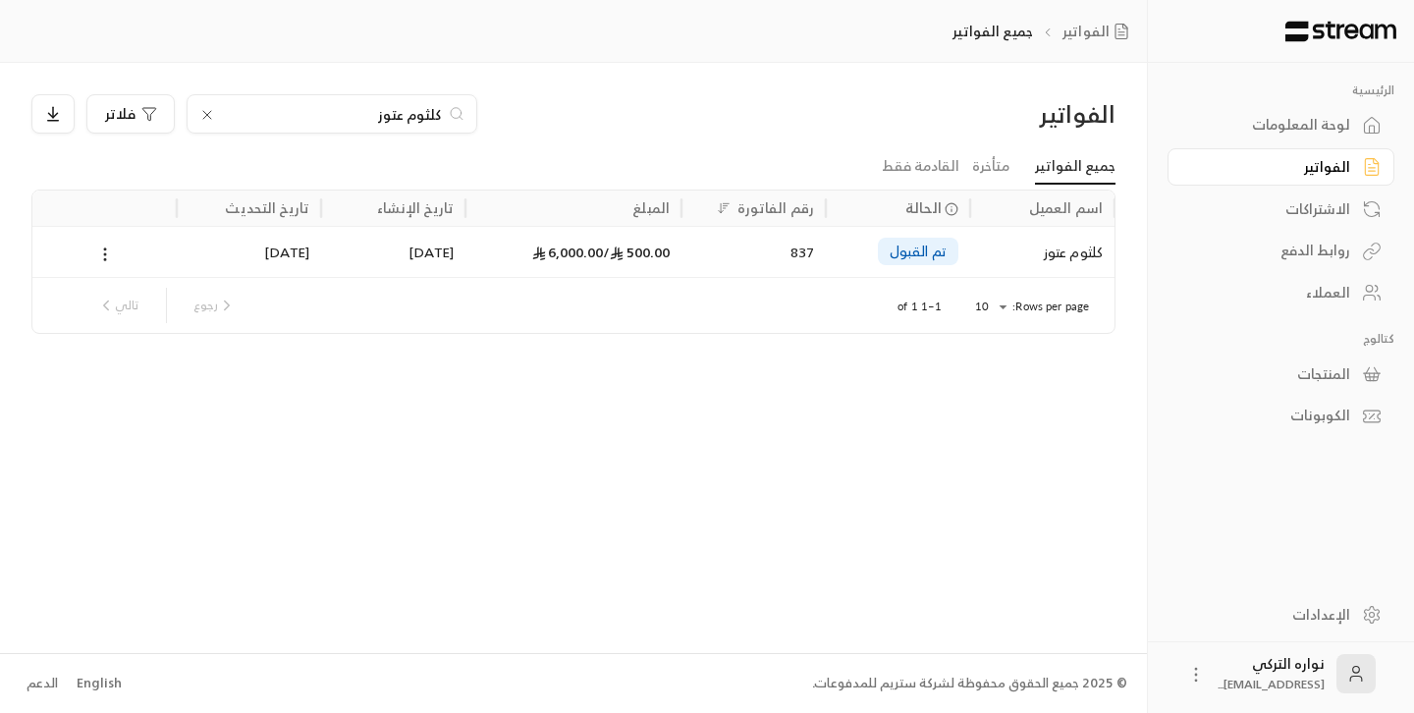
click at [399, 115] on input "كلثوم عتوز" at bounding box center [332, 114] width 218 height 22
type input "فهير"
click at [982, 259] on div "[PERSON_NAME] [PERSON_NAME]" at bounding box center [1042, 252] width 121 height 50
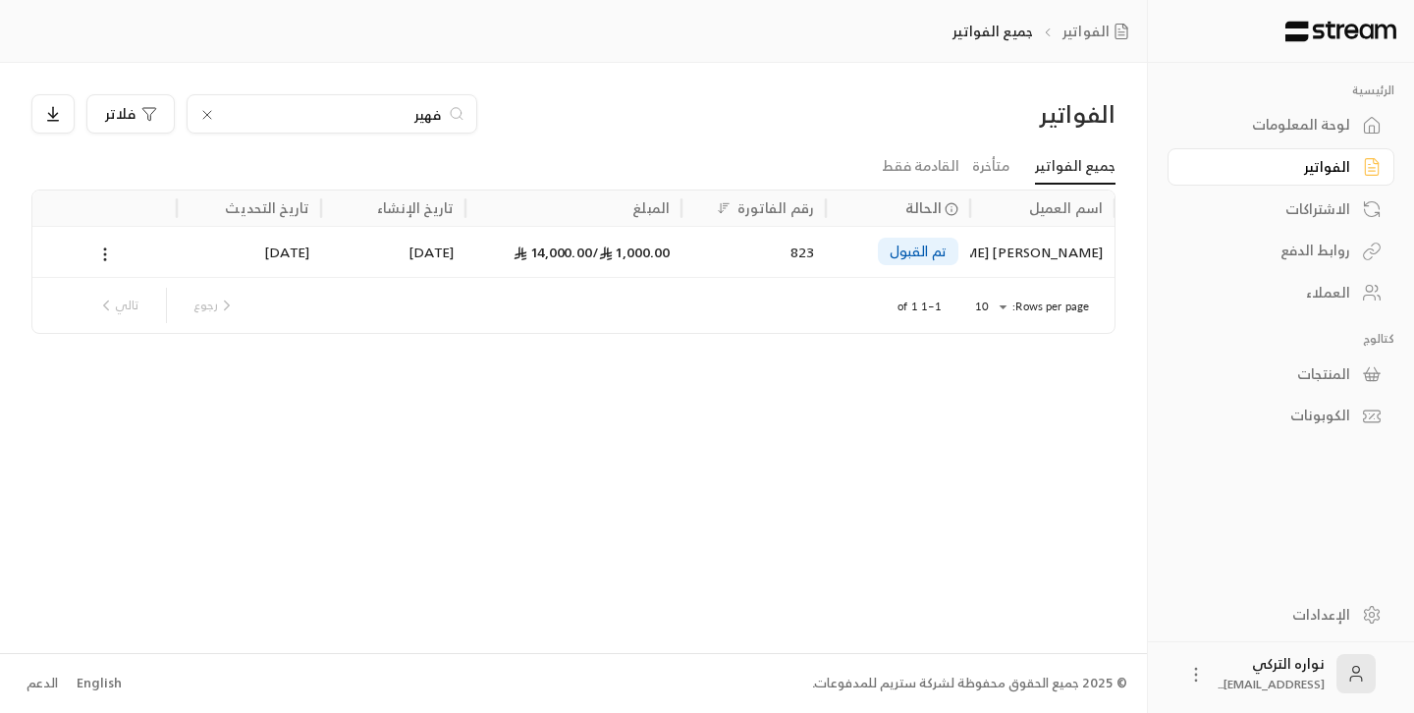
click at [206, 114] on icon at bounding box center [207, 115] width 8 height 8
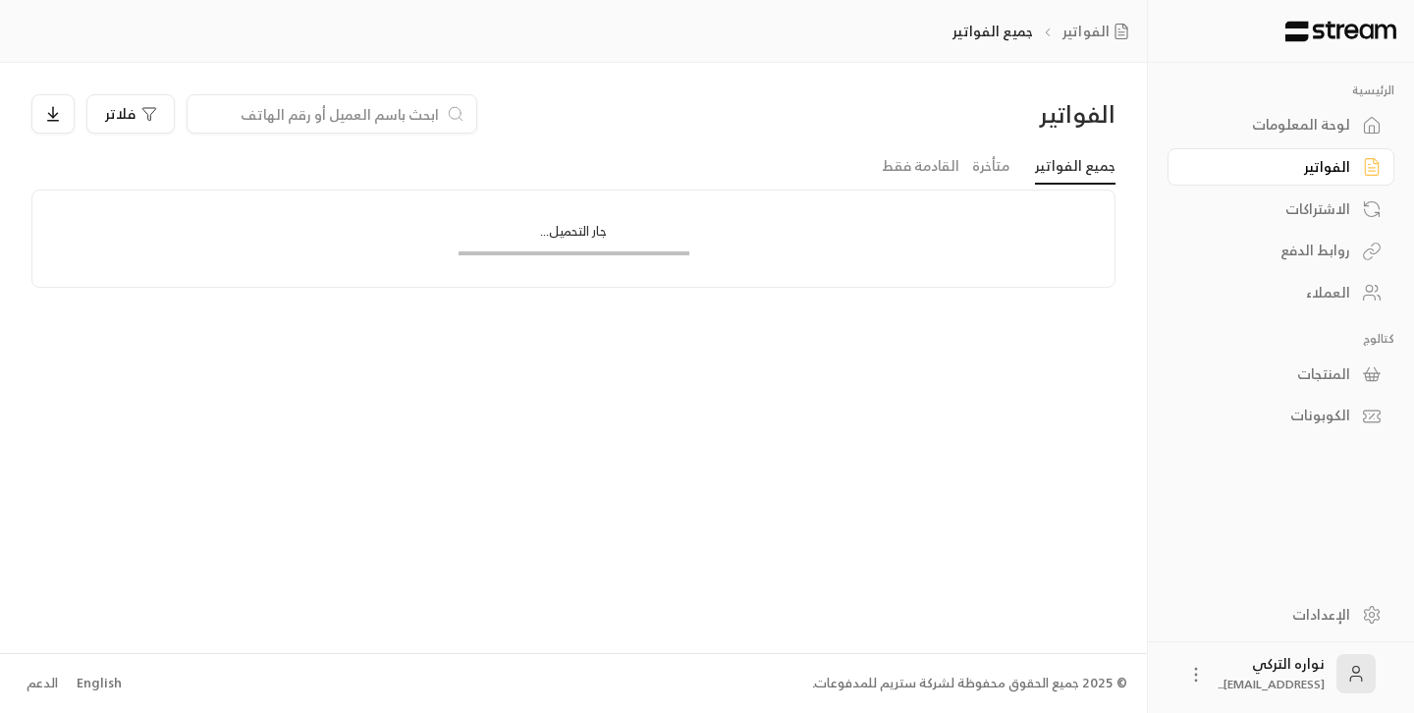
click at [349, 115] on input at bounding box center [319, 114] width 240 height 22
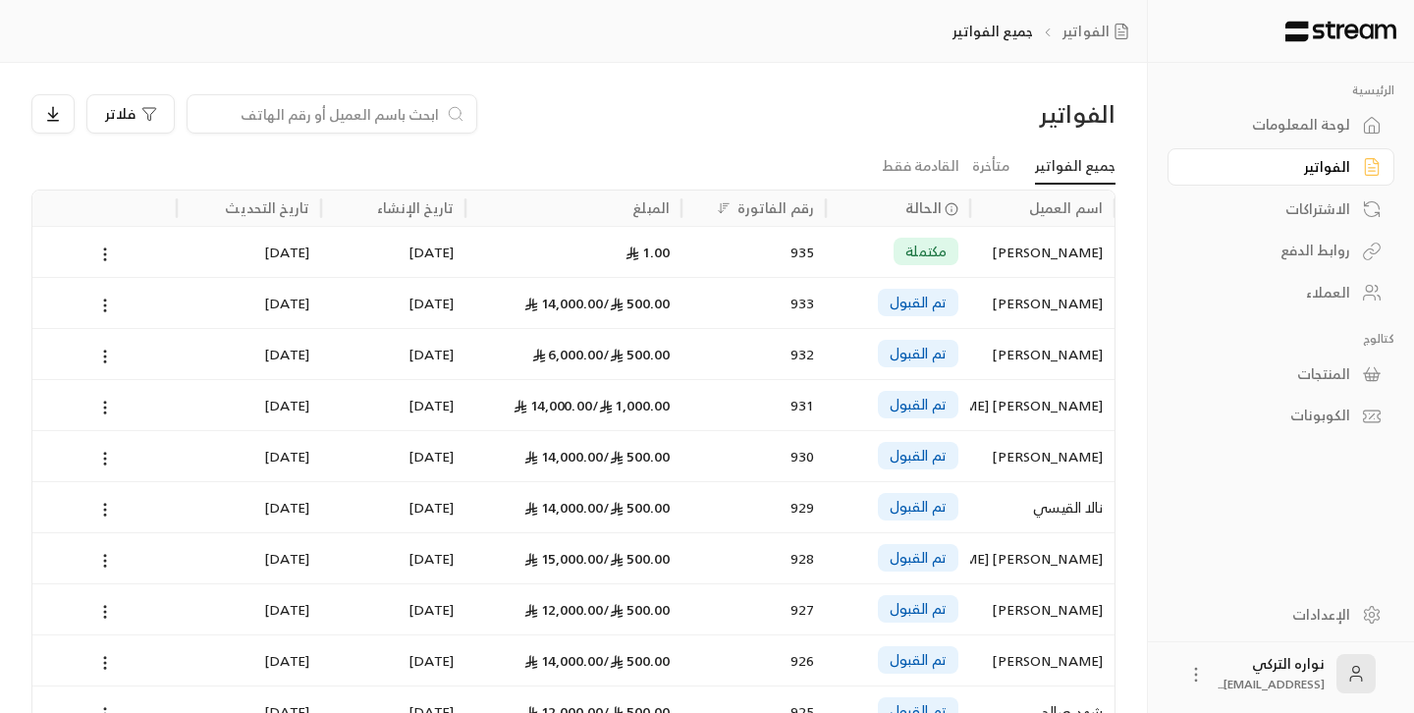
paste input "[PERSON_NAME] [PERSON_NAME]"
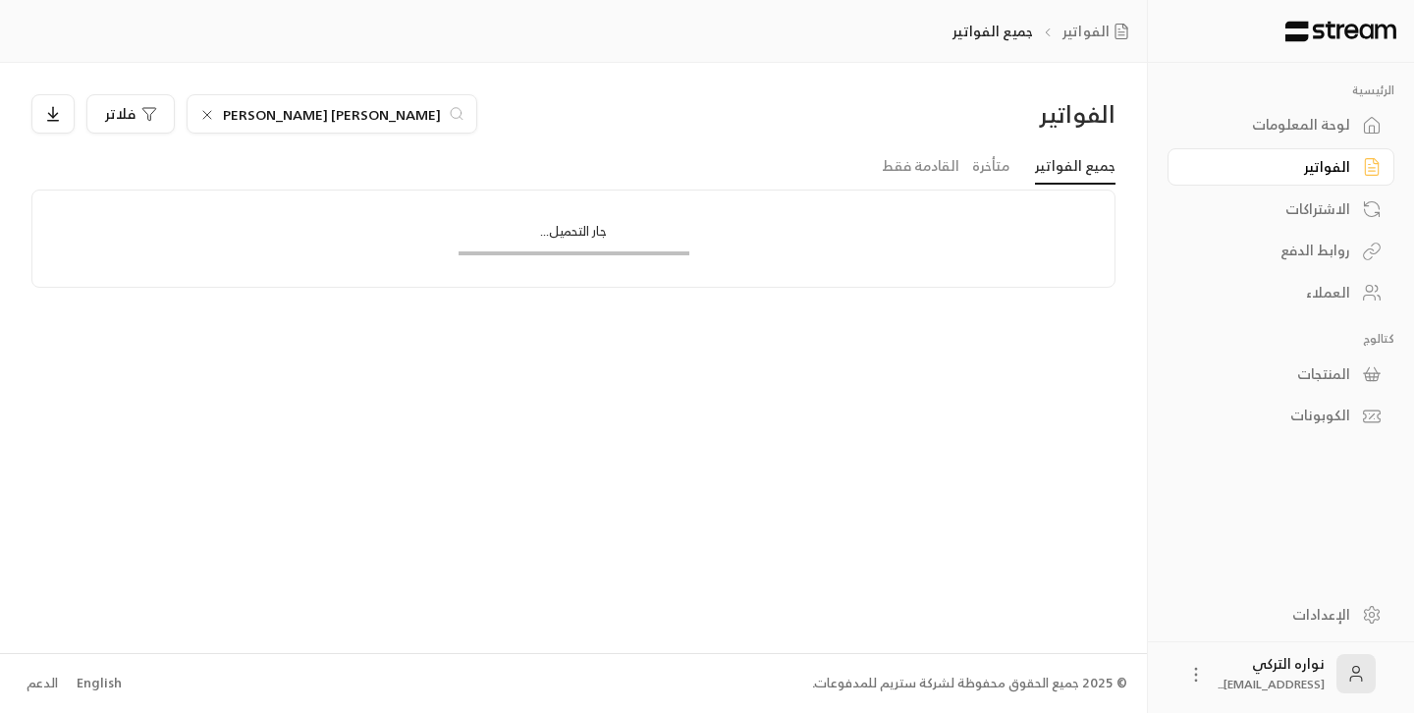
type input "[PERSON_NAME] [PERSON_NAME]"
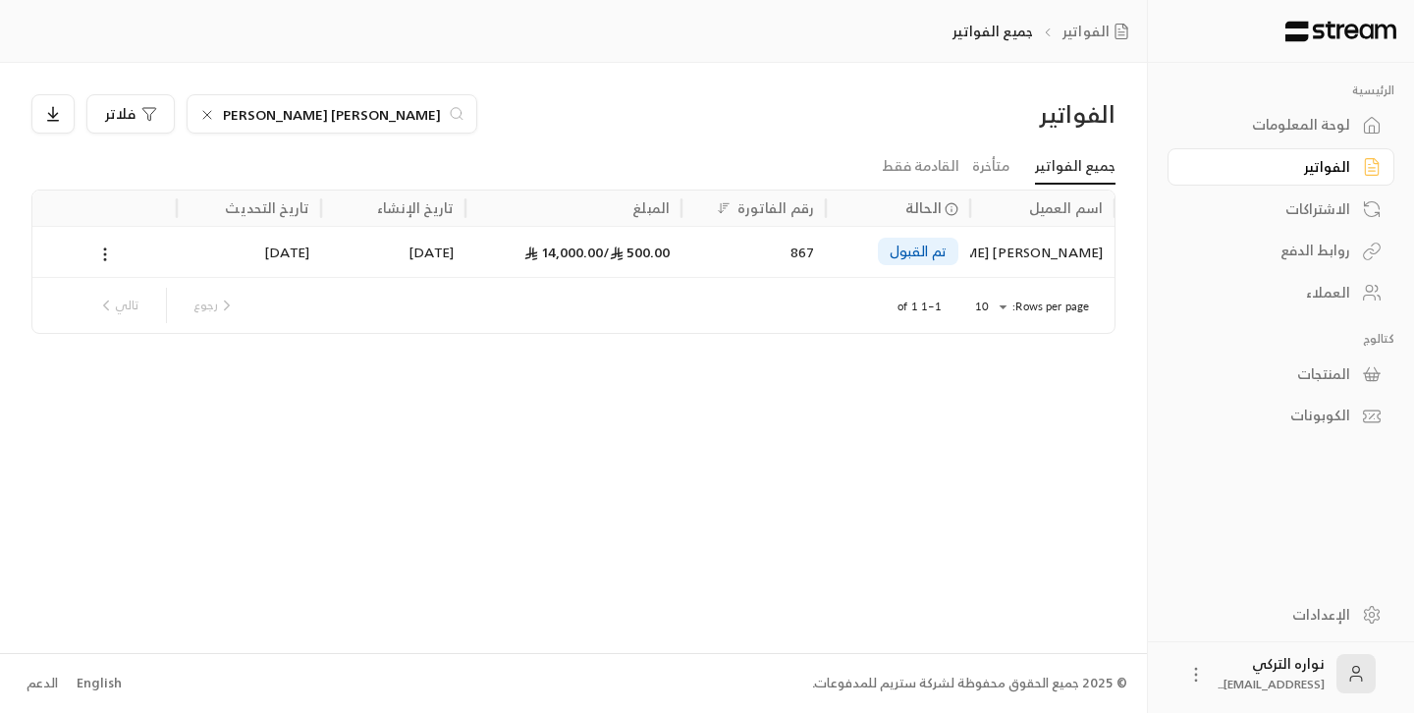
click at [986, 252] on div "[PERSON_NAME] [PERSON_NAME]" at bounding box center [1042, 252] width 121 height 50
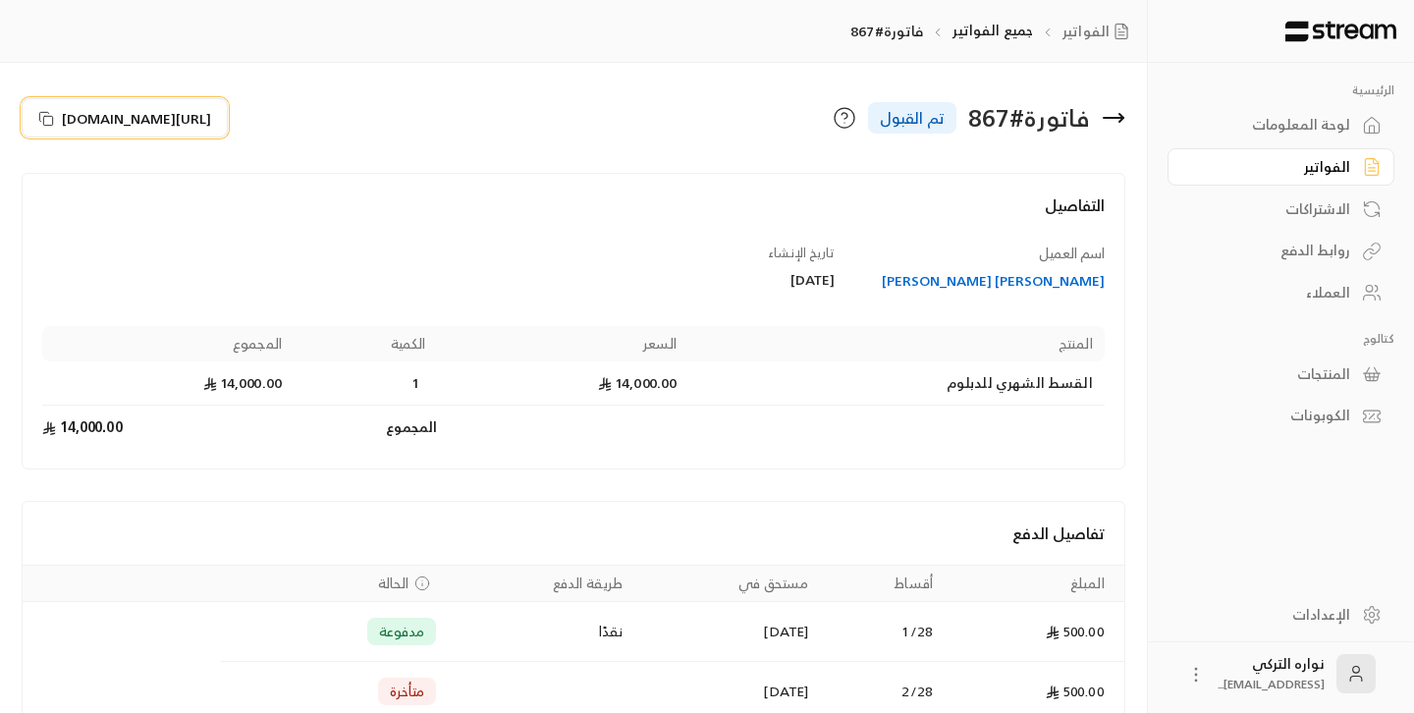
click at [52, 118] on rect at bounding box center [48, 120] width 9 height 9
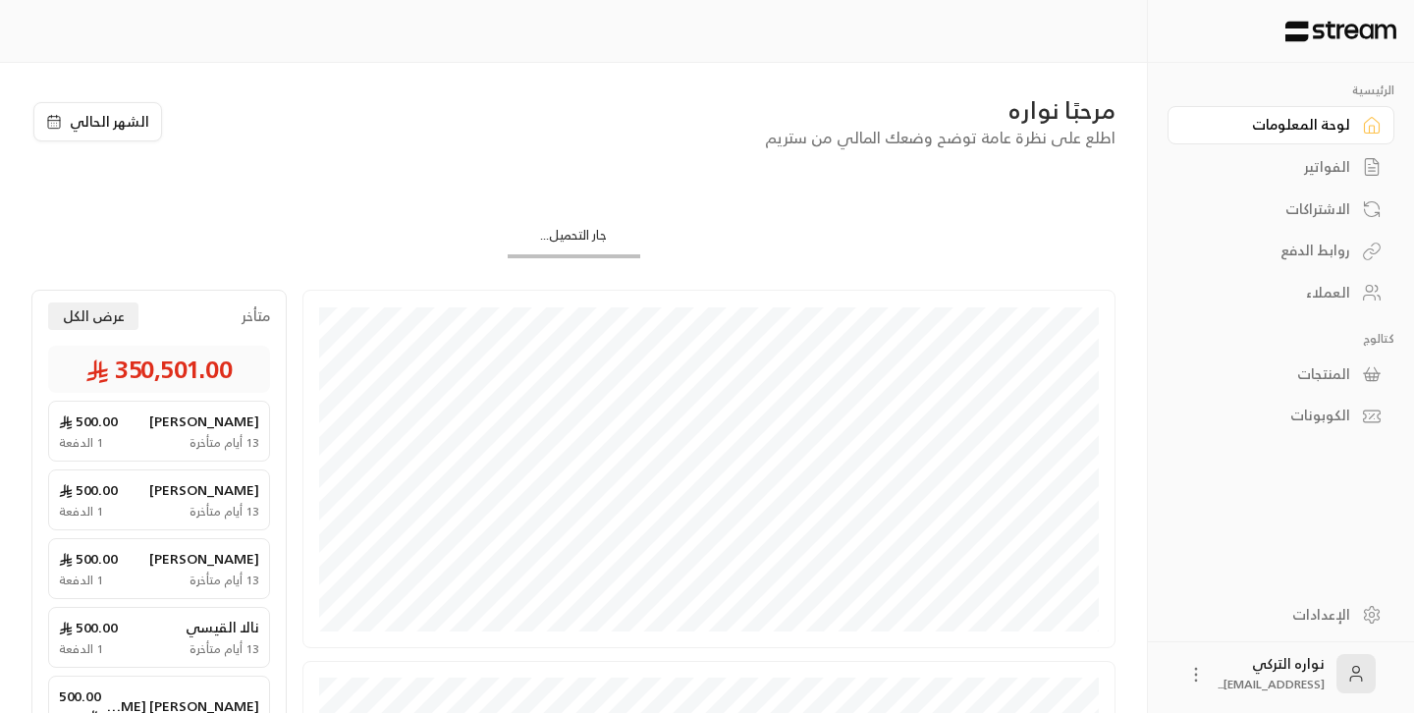
click at [1337, 171] on div "الفواتير" at bounding box center [1271, 167] width 158 height 20
click at [1342, 165] on div "الفواتير" at bounding box center [1271, 167] width 158 height 20
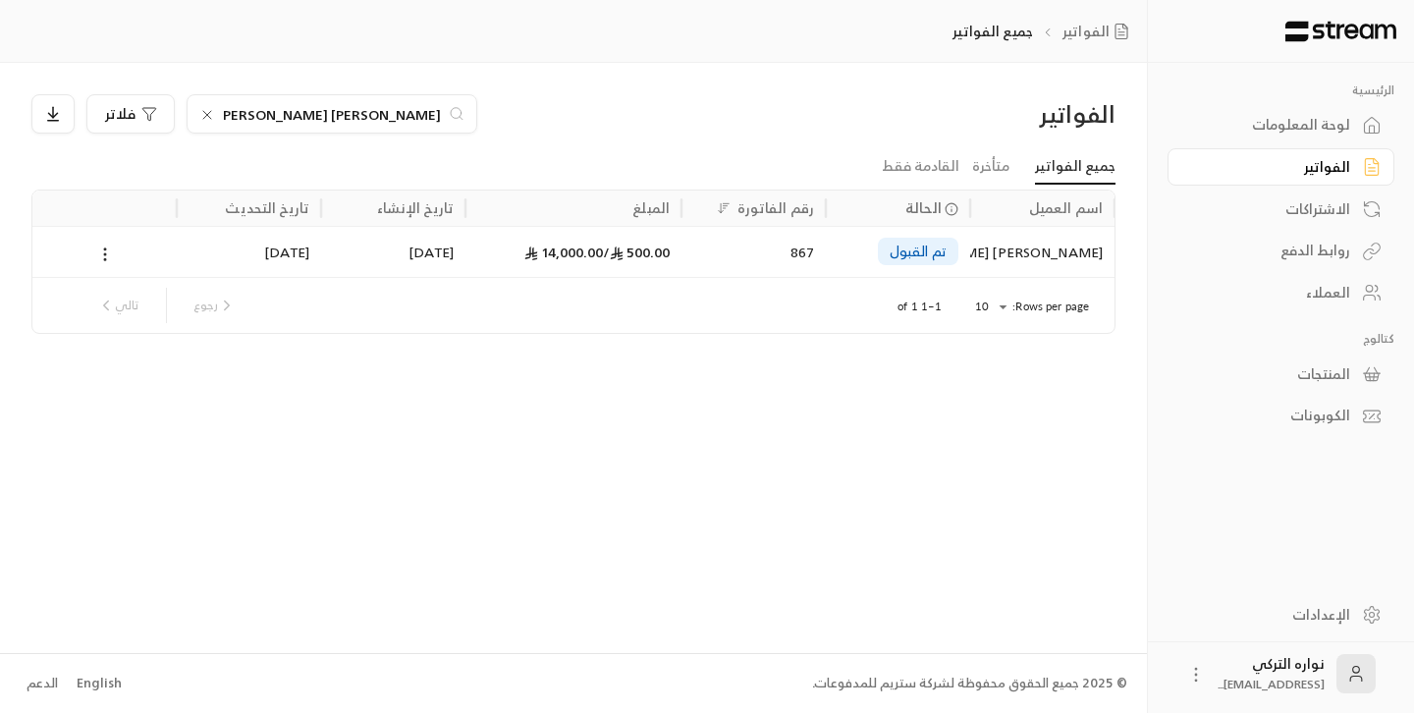
click at [205, 115] on icon at bounding box center [207, 115] width 16 height 16
click at [267, 114] on input at bounding box center [319, 114] width 240 height 22
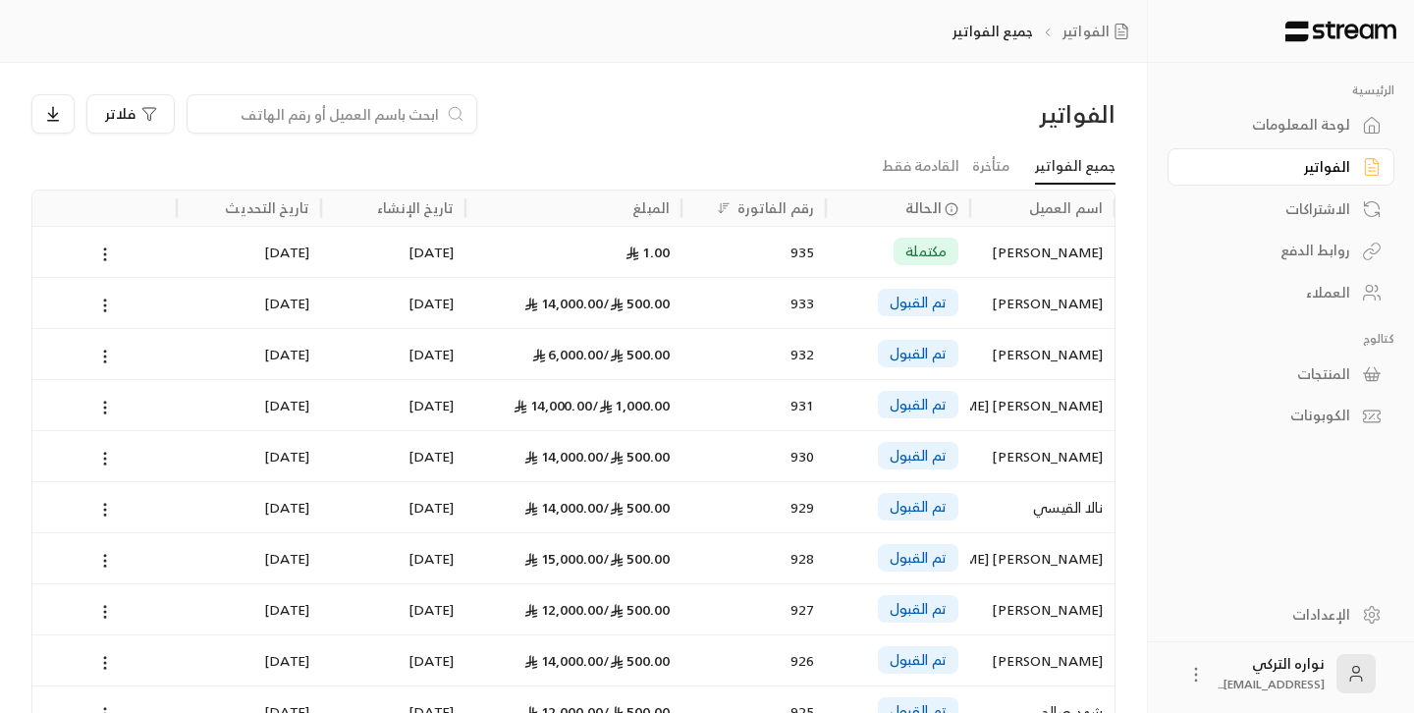
paste input "غاده بريك دخل [DEMOGRAPHIC_DATA] [PERSON_NAME]"
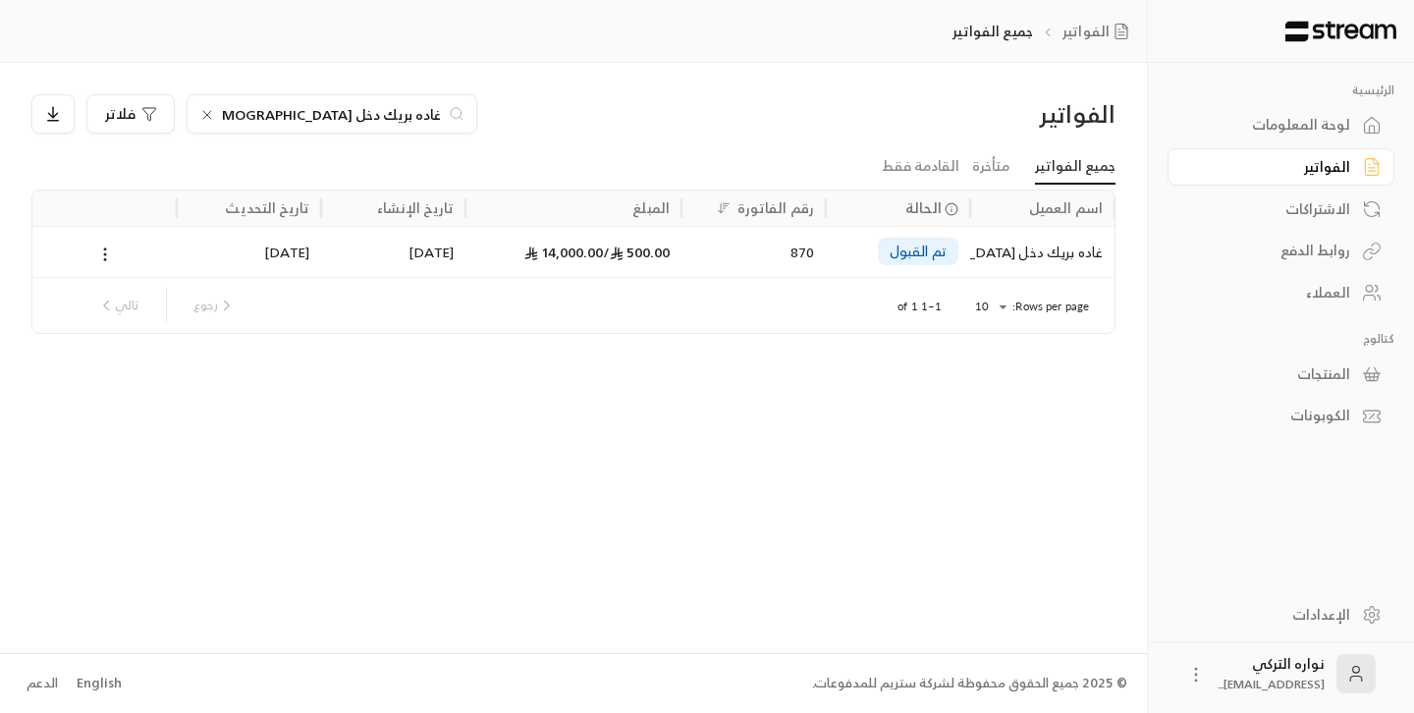
type input "غاده بريك دخل [DEMOGRAPHIC_DATA] [PERSON_NAME]"
click at [995, 259] on div "غاده بريك دخل [DEMOGRAPHIC_DATA] [PERSON_NAME]" at bounding box center [1042, 252] width 121 height 50
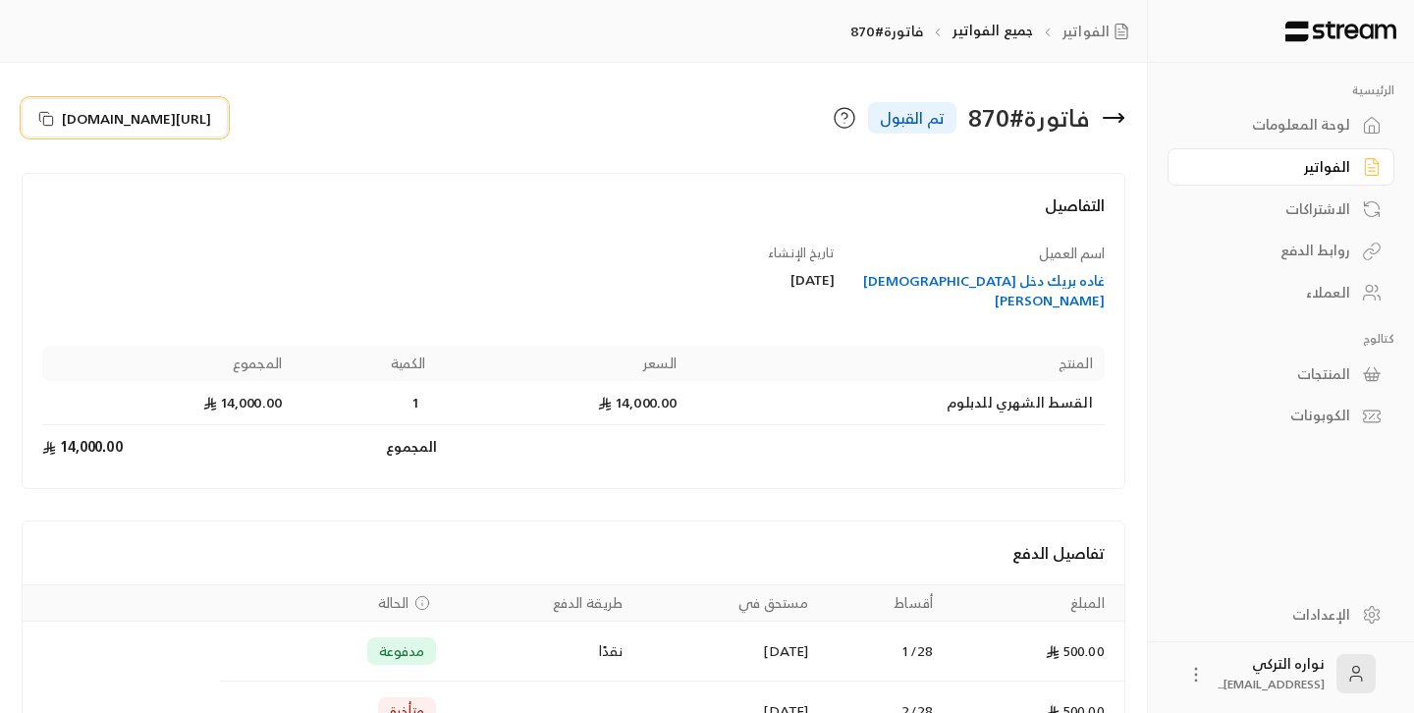
click at [46, 120] on icon at bounding box center [46, 119] width 16 height 16
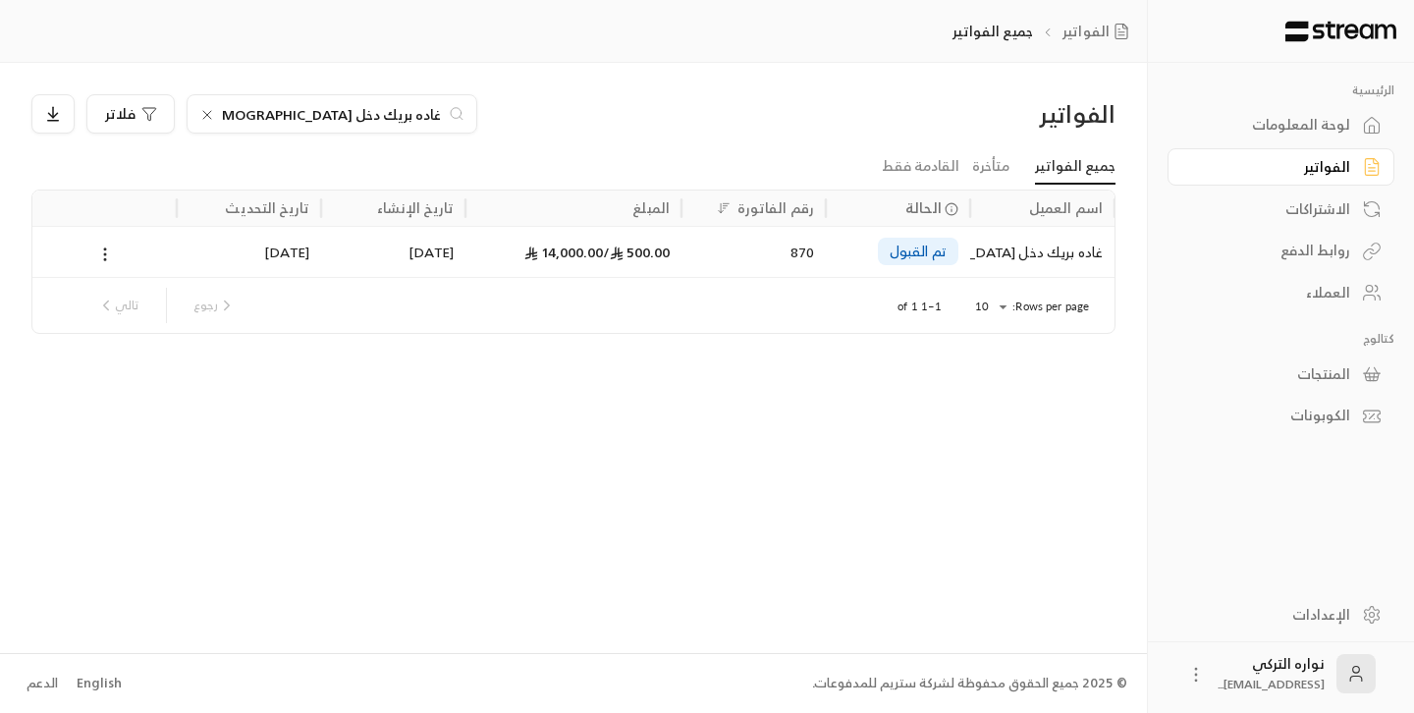
click at [208, 117] on icon at bounding box center [207, 115] width 16 height 16
click at [372, 120] on input at bounding box center [319, 114] width 240 height 22
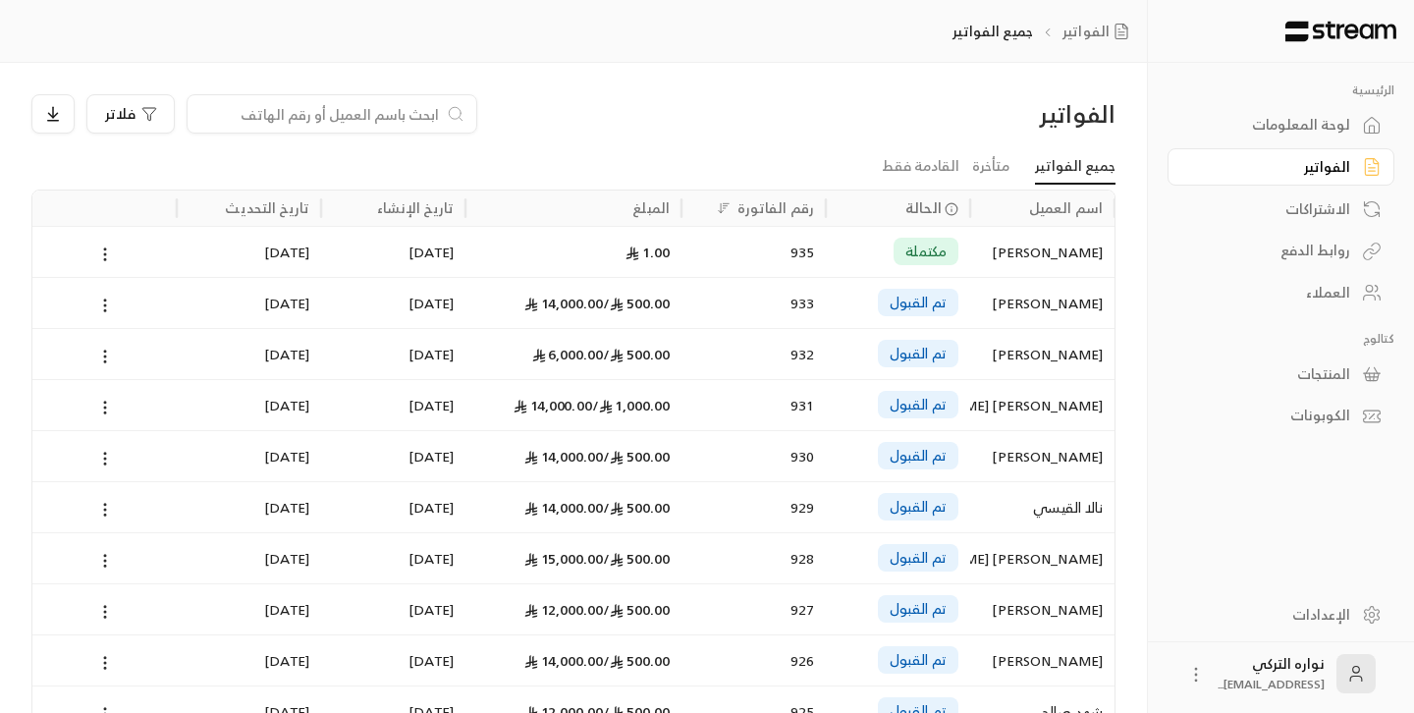
paste input "[PERSON_NAME]"
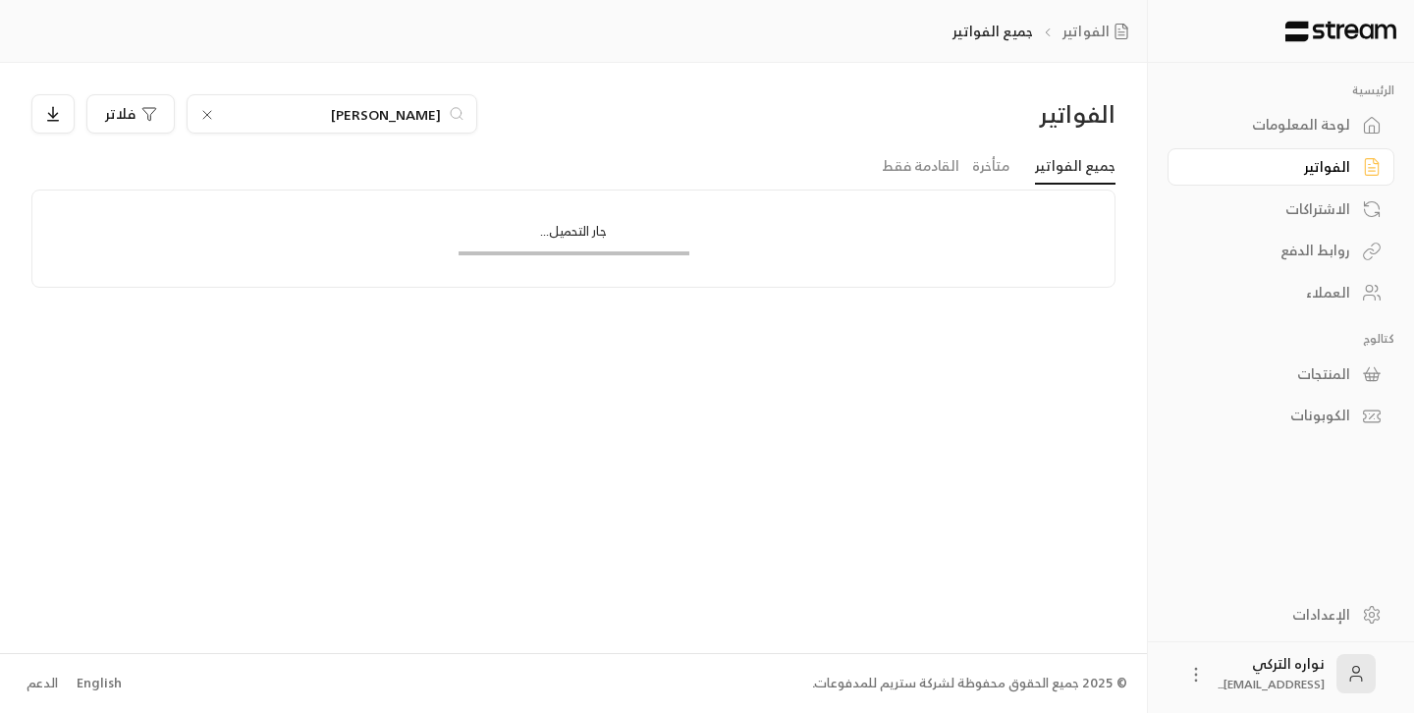
type input "[PERSON_NAME]"
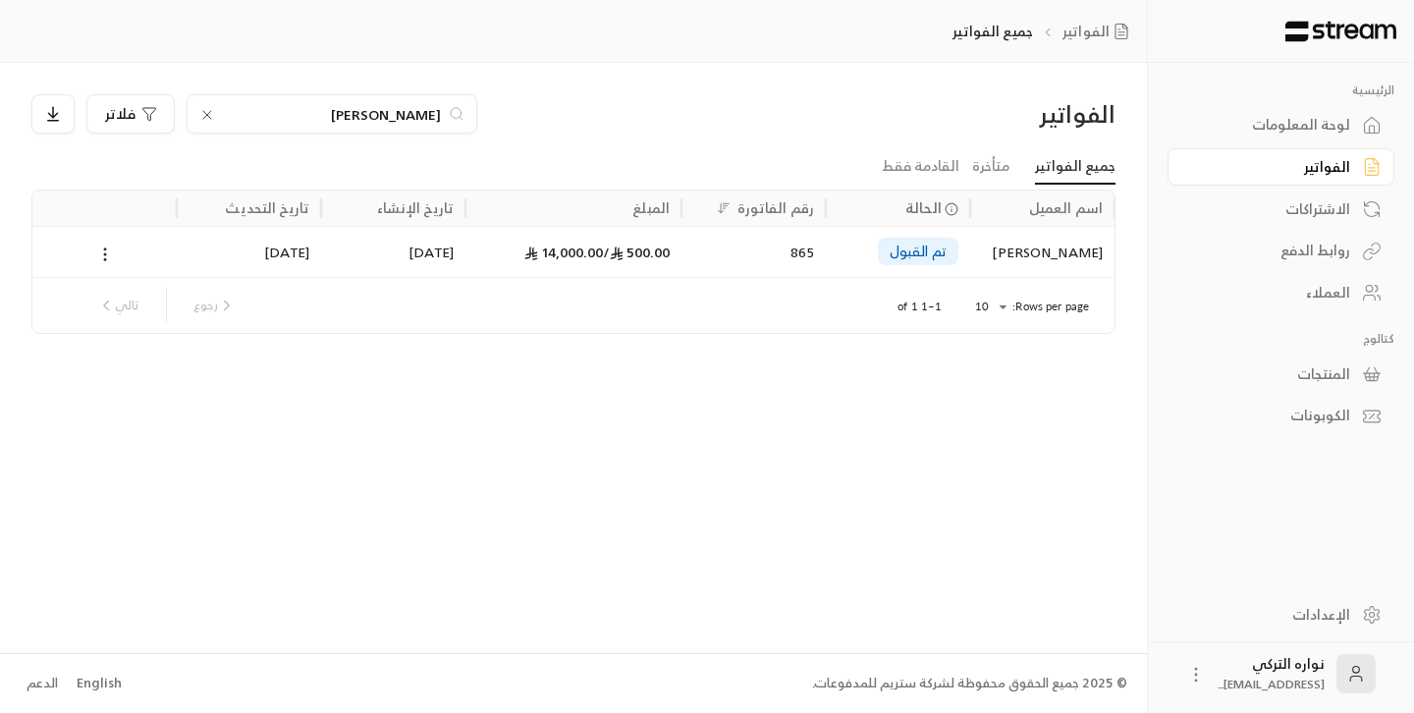
click at [1041, 244] on div "[PERSON_NAME]" at bounding box center [1042, 252] width 121 height 50
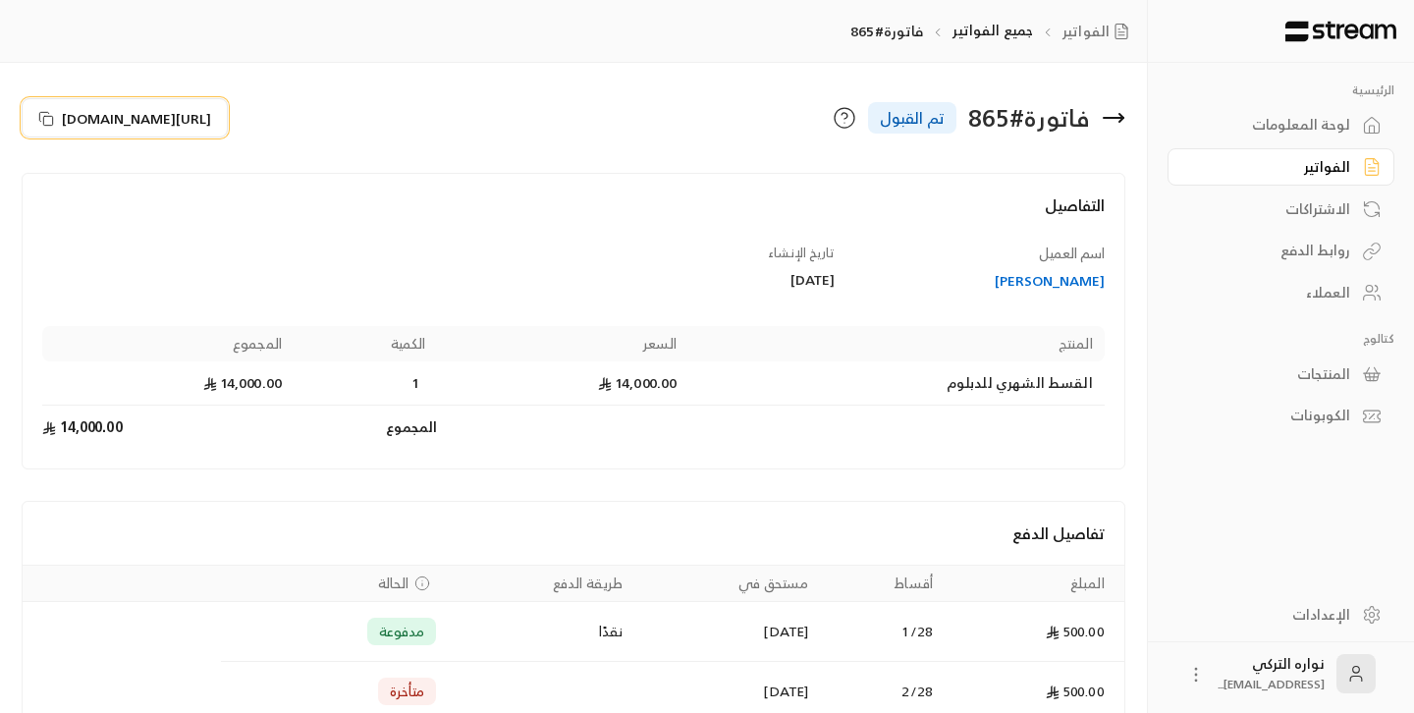
click at [43, 112] on icon at bounding box center [44, 116] width 9 height 9
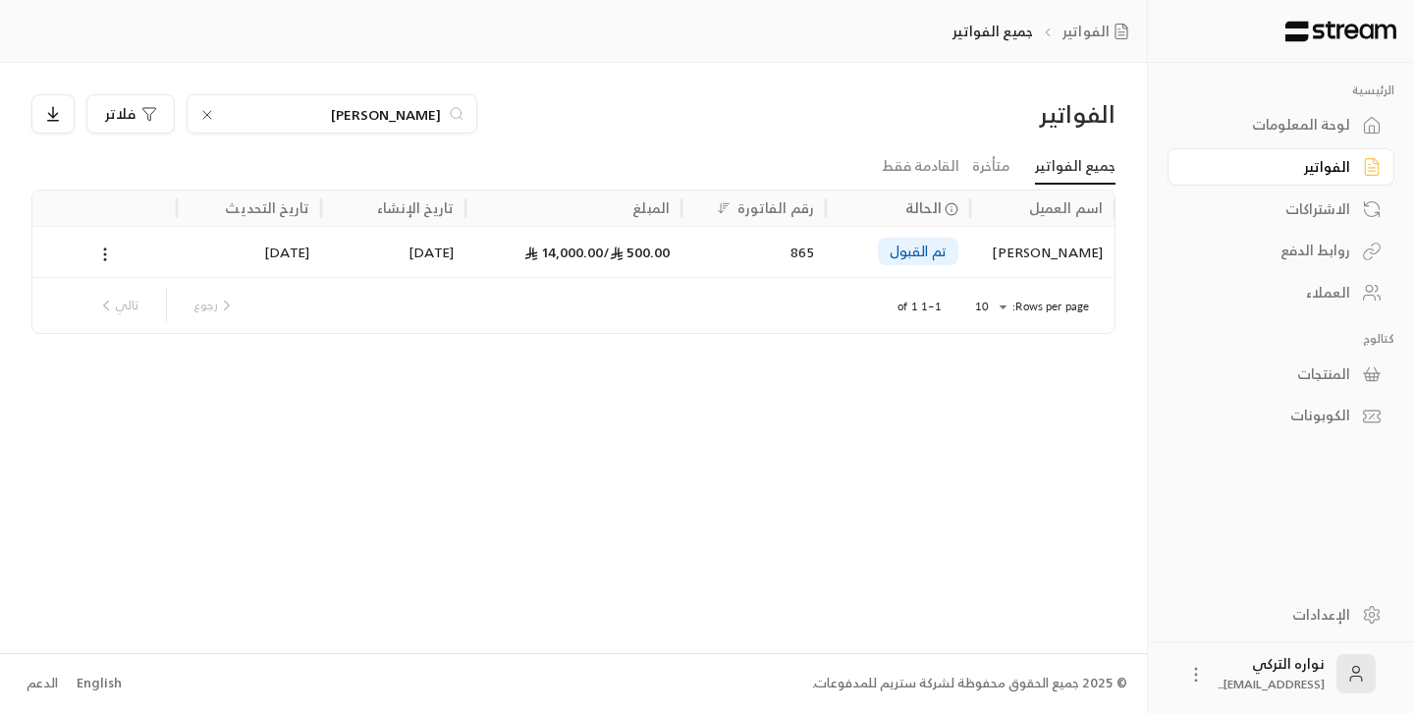
click at [211, 116] on icon at bounding box center [207, 115] width 16 height 16
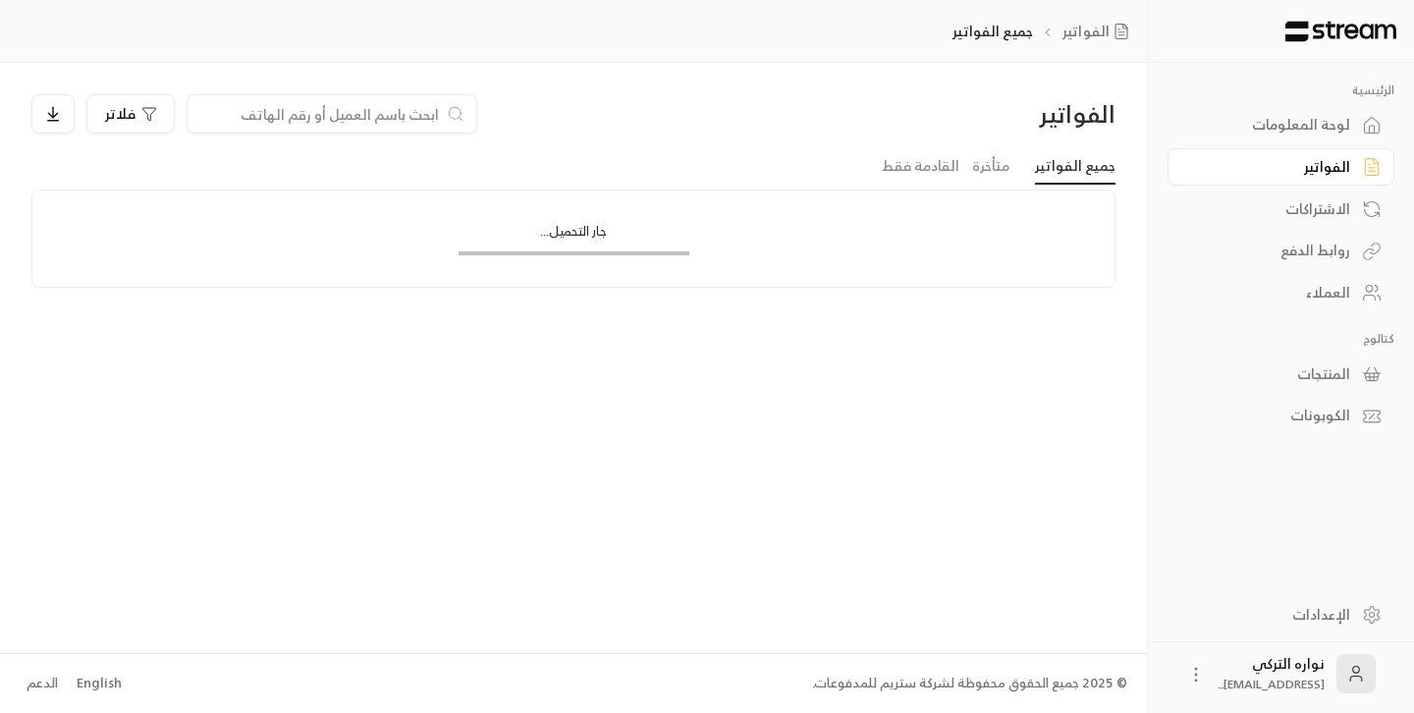
click at [351, 122] on input at bounding box center [319, 114] width 240 height 22
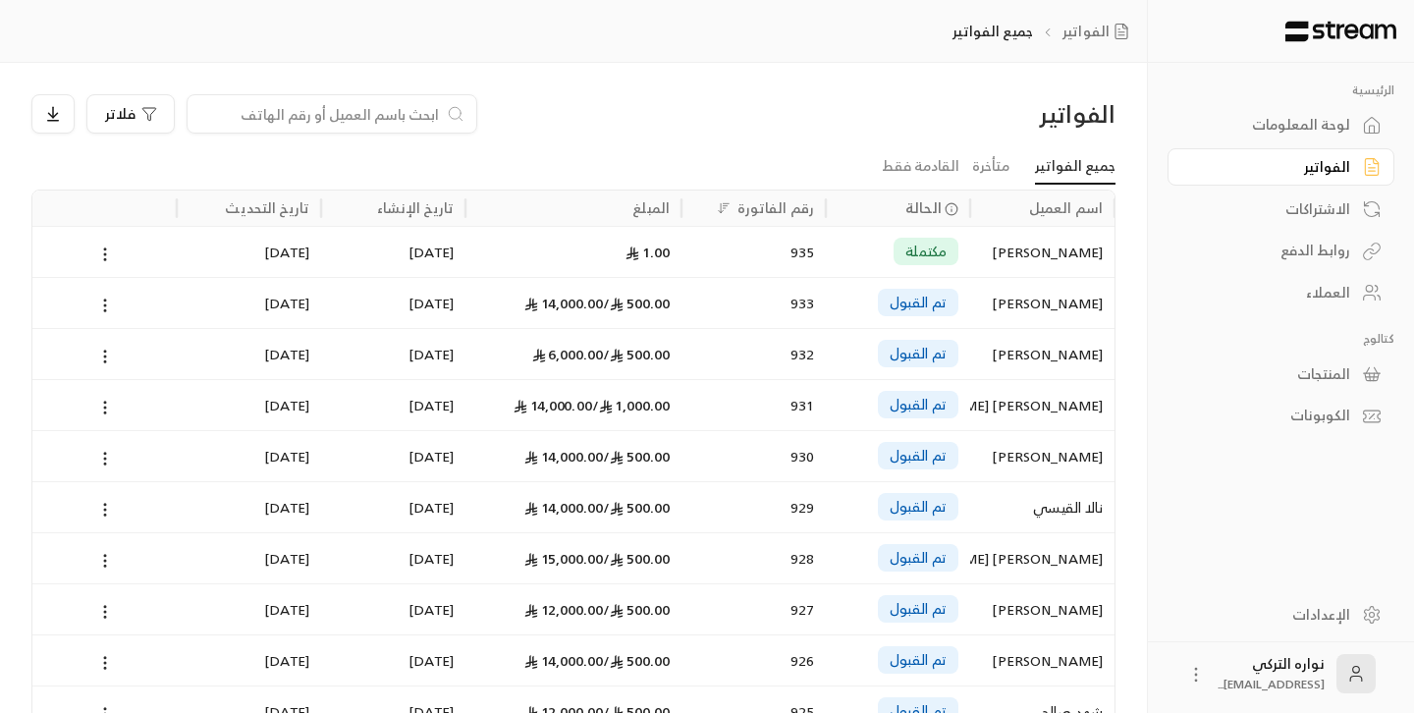
paste input "[PERSON_NAME]"
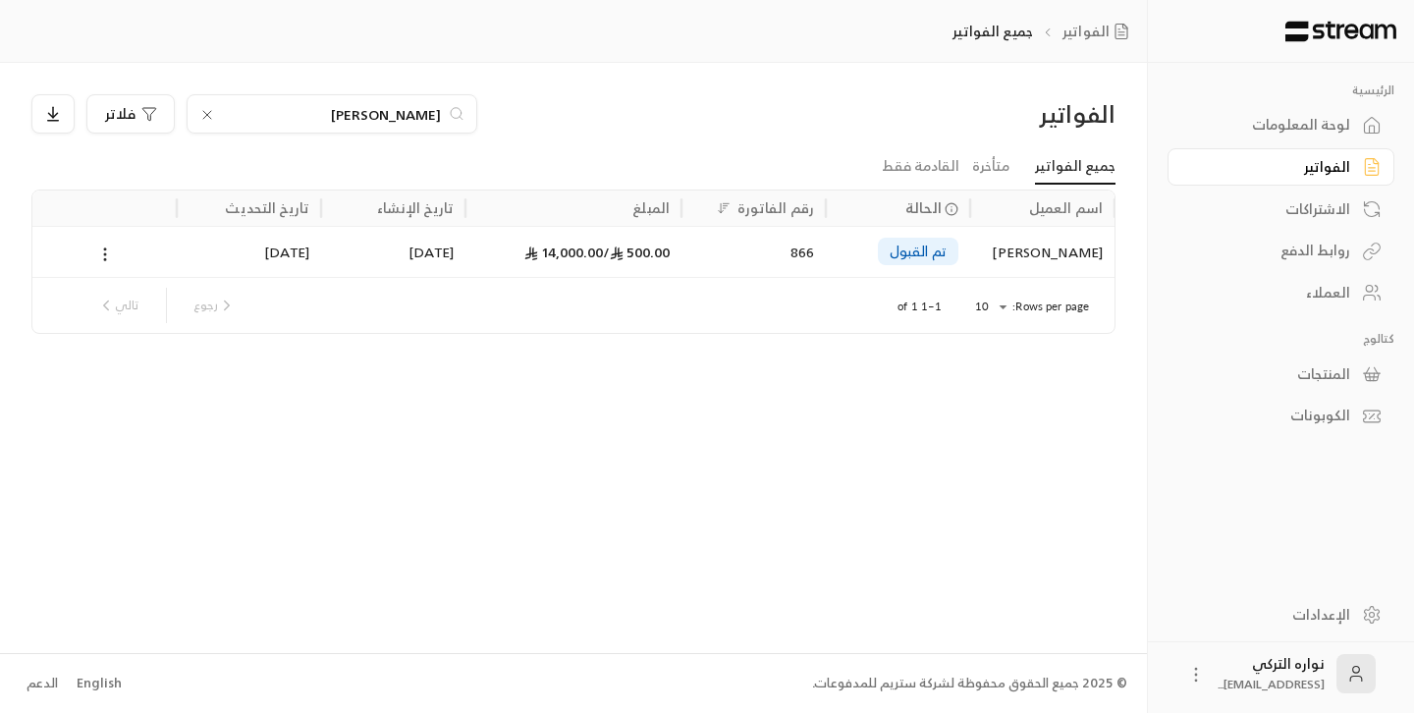
type input "[PERSON_NAME]"
click at [1034, 253] on div "[PERSON_NAME]" at bounding box center [1042, 252] width 121 height 50
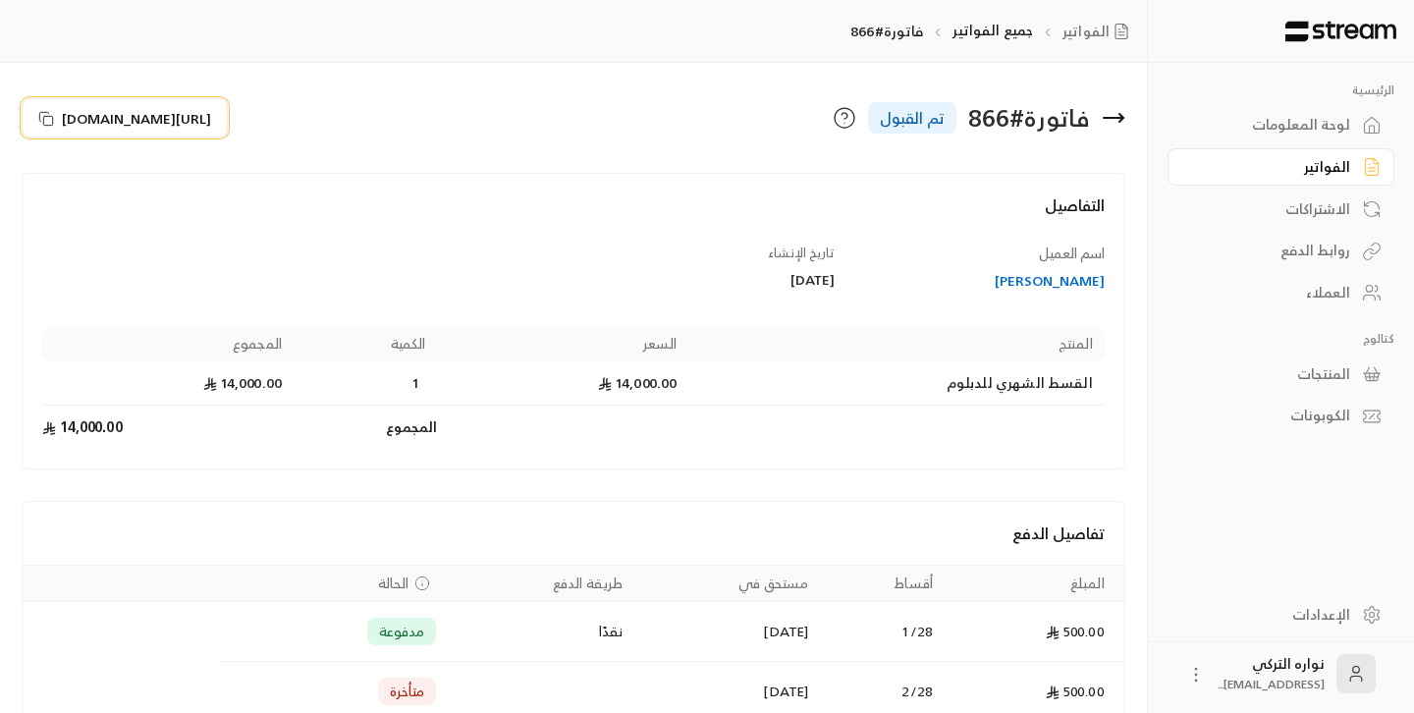
click at [44, 117] on icon at bounding box center [46, 119] width 16 height 16
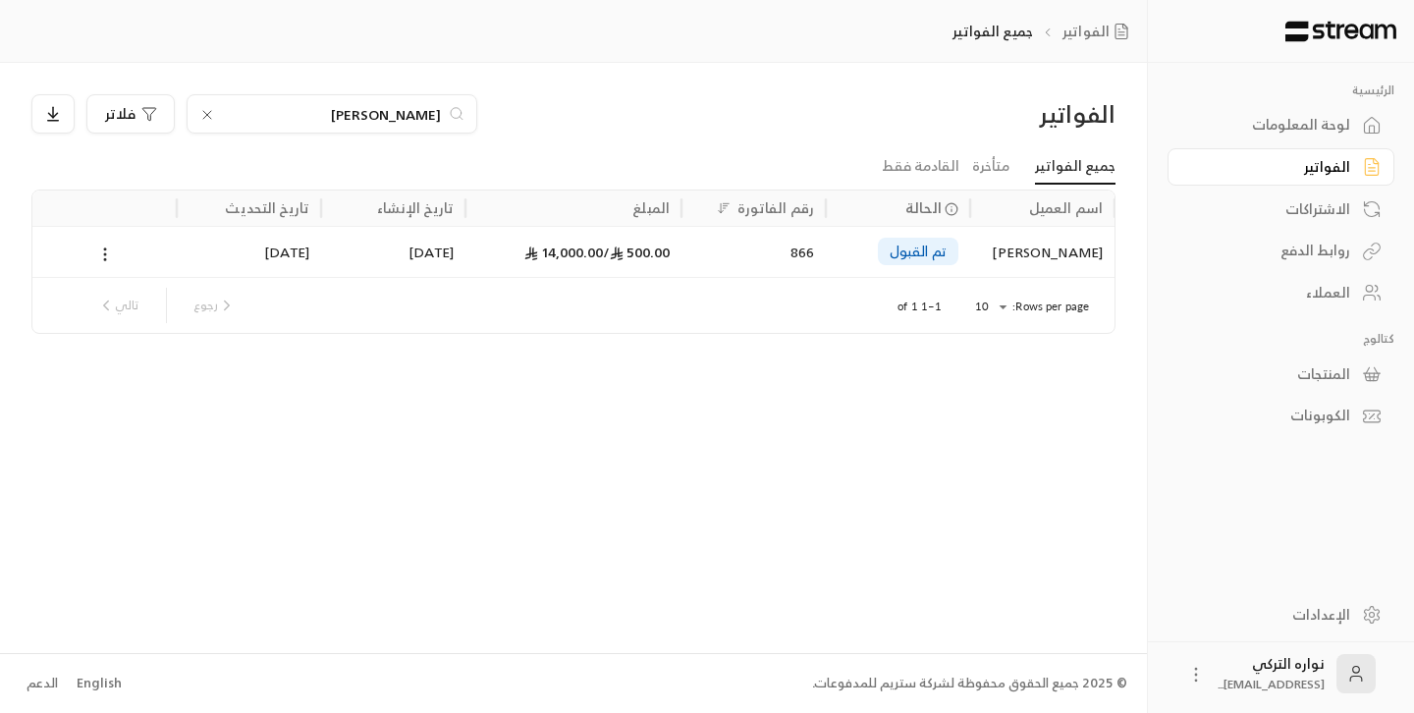
click at [203, 111] on icon at bounding box center [207, 115] width 8 height 8
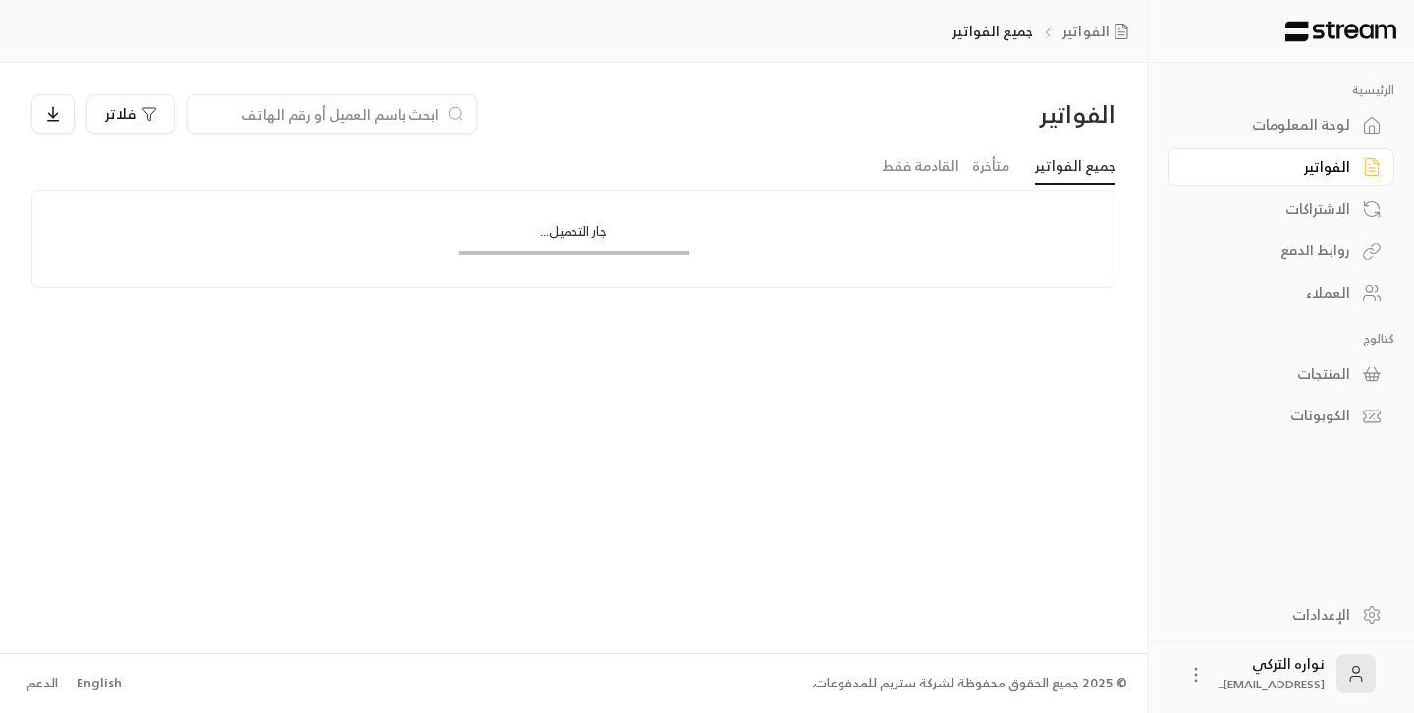
click at [297, 113] on input at bounding box center [319, 114] width 240 height 22
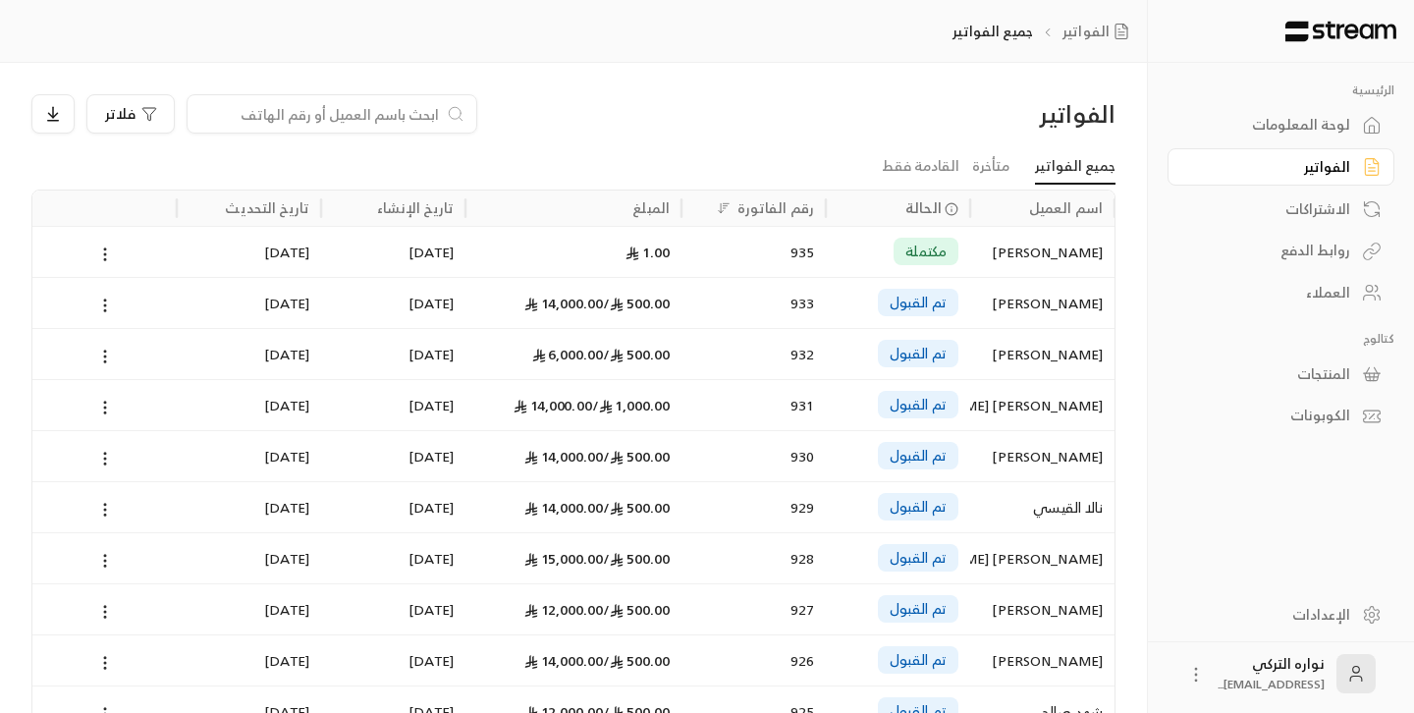
paste input "[PERSON_NAME] [PERSON_NAME]"
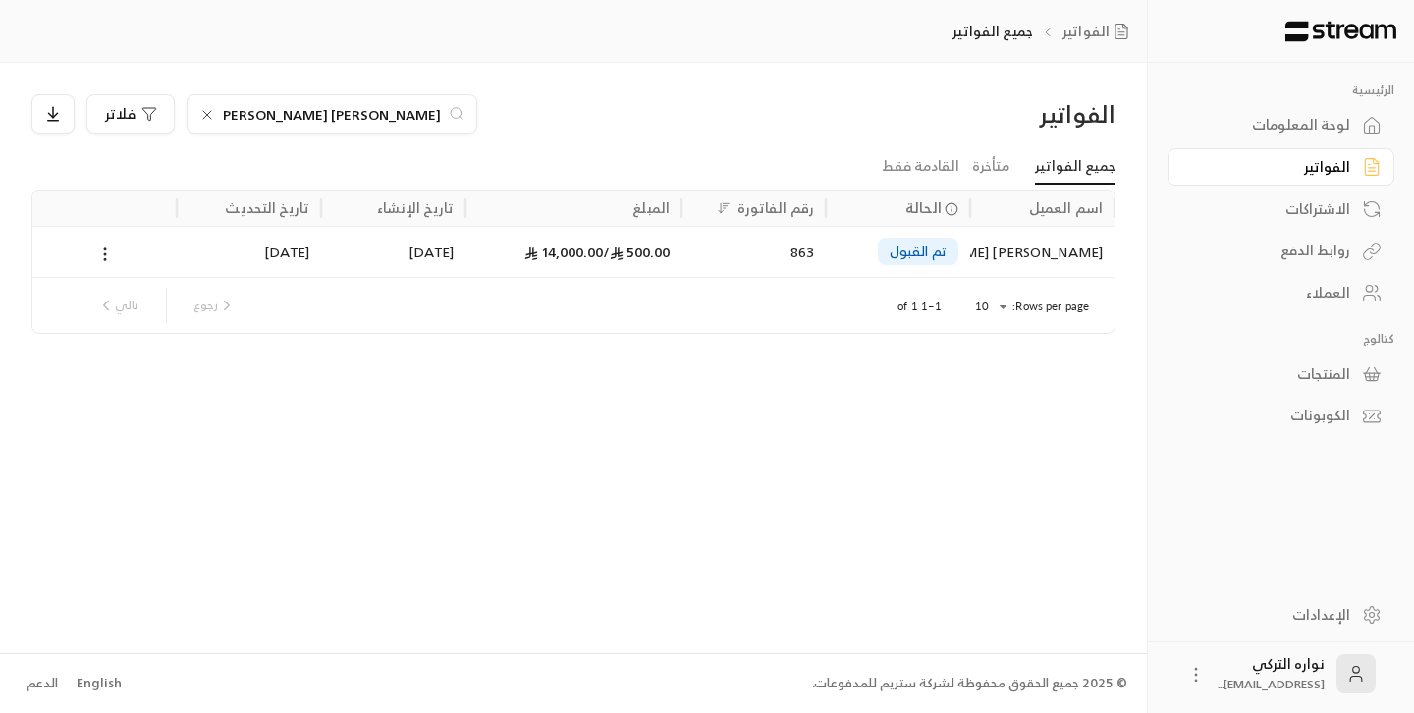
type input "[PERSON_NAME] [PERSON_NAME]"
click at [685, 253] on div "863" at bounding box center [753, 251] width 144 height 51
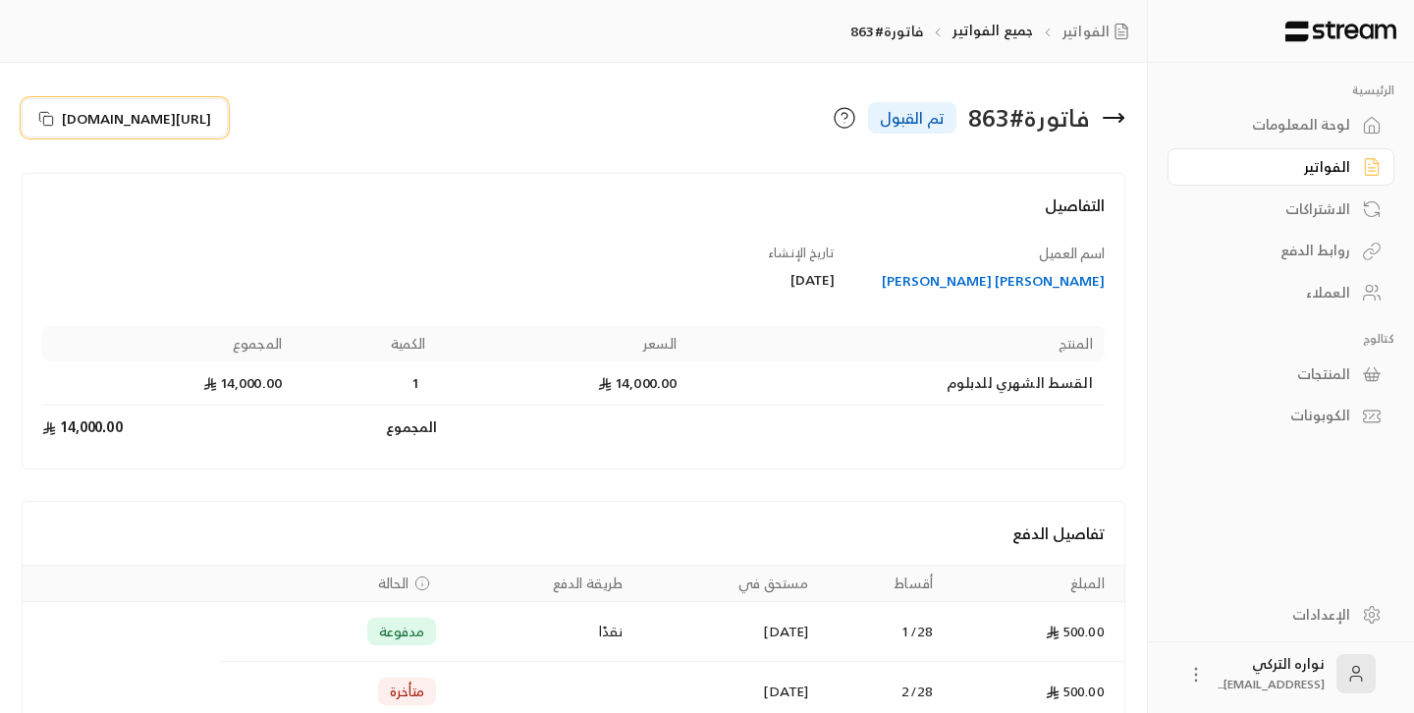
click at [46, 117] on icon at bounding box center [46, 119] width 16 height 16
click at [49, 129] on button "[URL][DOMAIN_NAME]" at bounding box center [125, 117] width 206 height 39
click at [39, 123] on icon at bounding box center [46, 119] width 16 height 16
